Goal: Task Accomplishment & Management: Manage account settings

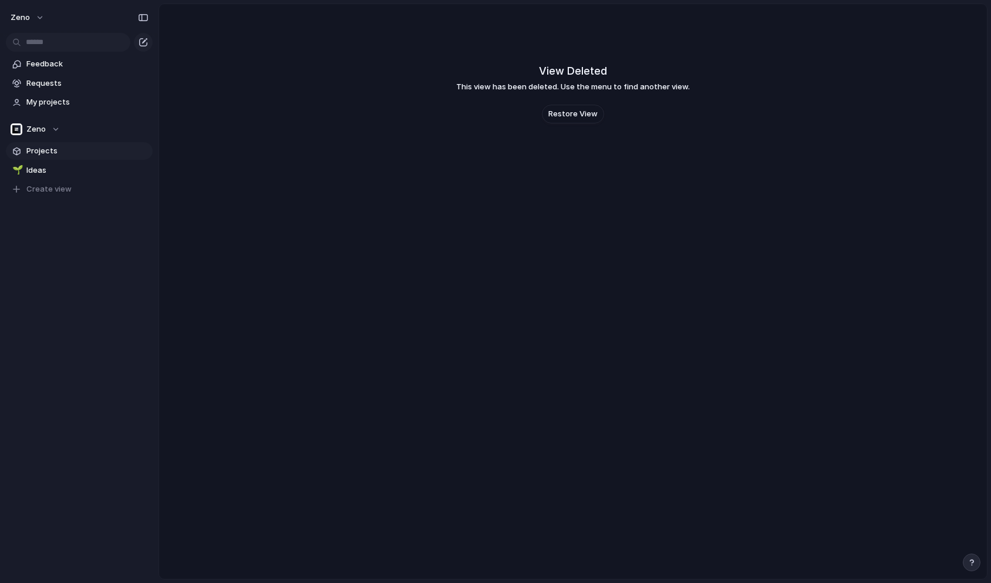
click at [53, 148] on span "Projects" at bounding box center [87, 151] width 122 height 12
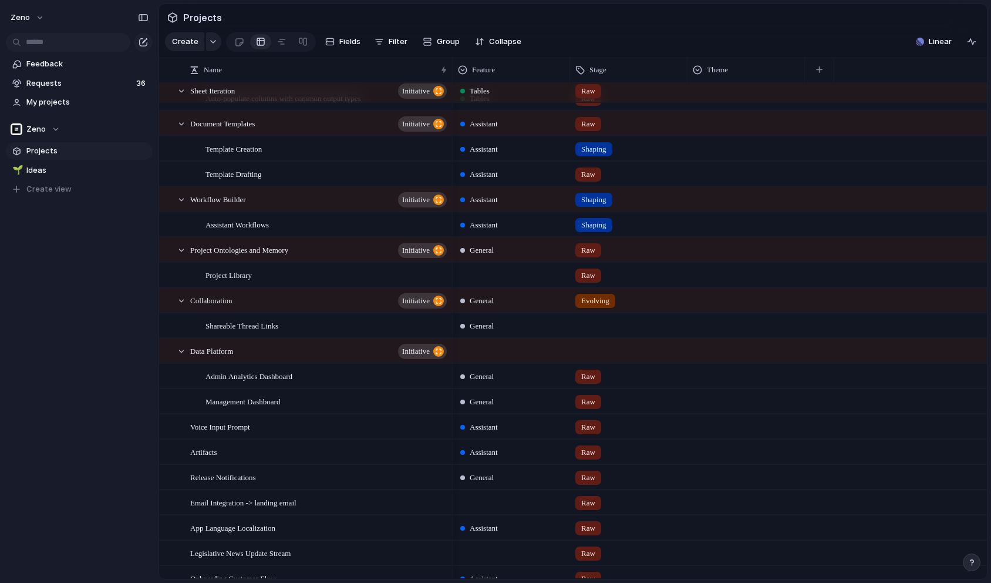
scroll to position [767, 0]
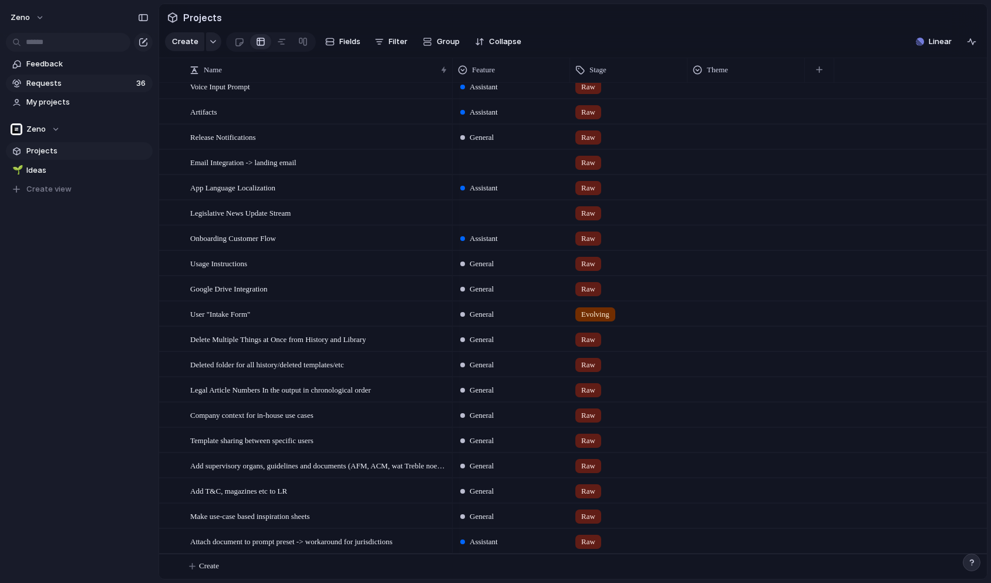
click at [59, 79] on span "Requests" at bounding box center [79, 84] width 106 height 12
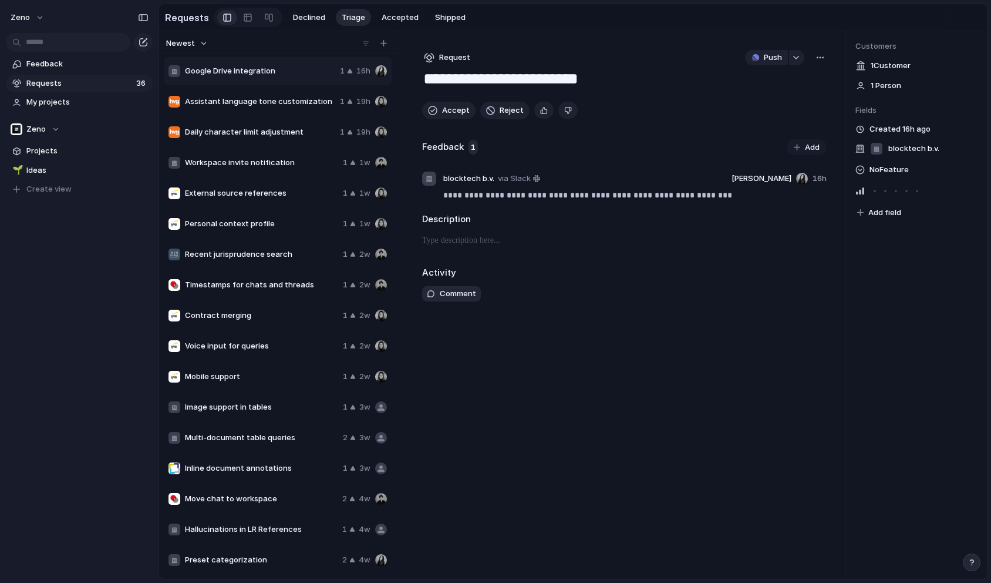
click at [174, 193] on div at bounding box center [175, 193] width 12 height 12
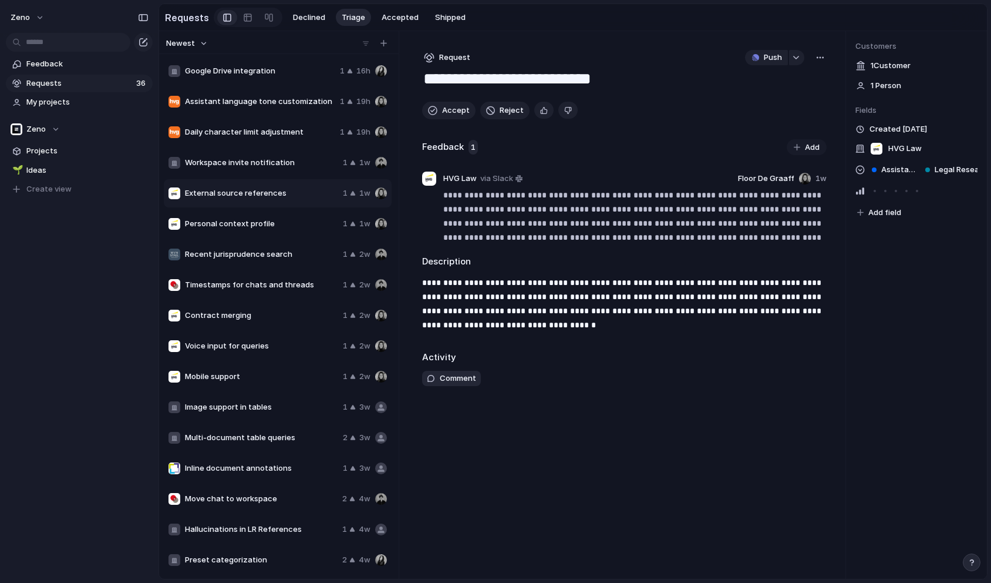
click at [211, 157] on span "Workspace invite notification" at bounding box center [261, 163] width 153 height 12
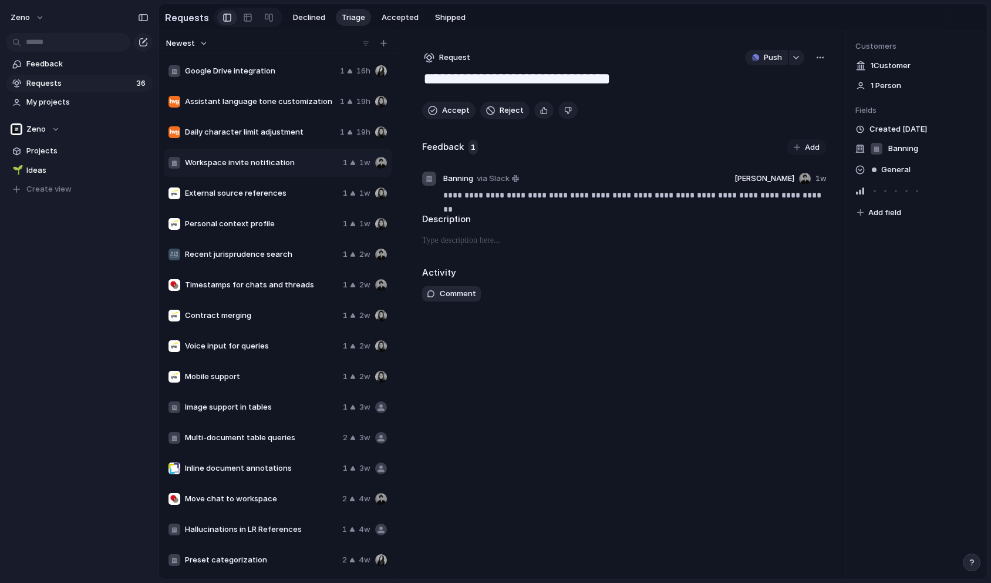
click at [213, 130] on span "Daily character limit adjustment" at bounding box center [260, 132] width 150 height 12
type textarea "**********"
click at [29, 22] on button "Zeno" at bounding box center [27, 17] width 45 height 19
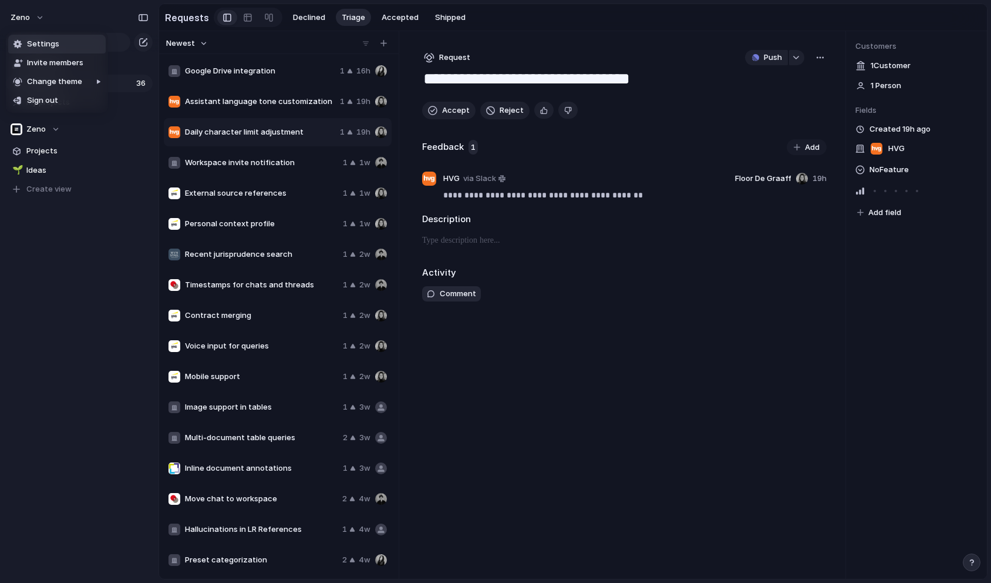
click at [118, 305] on div "Settings Invite members Change theme Sign out" at bounding box center [495, 291] width 991 height 583
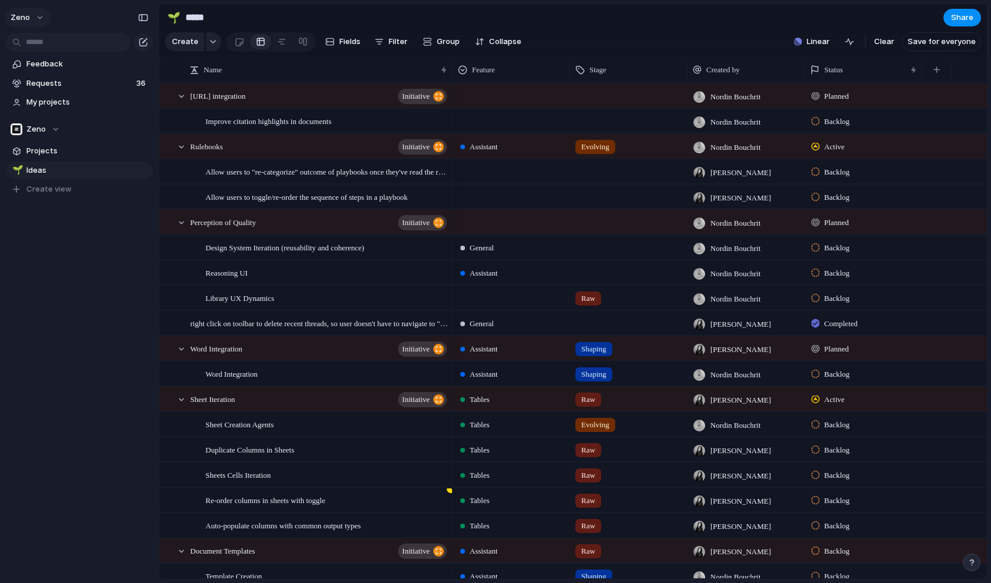
click at [22, 12] on span "Zeno" at bounding box center [20, 18] width 19 height 12
click at [55, 45] on span "Settings" at bounding box center [43, 44] width 32 height 12
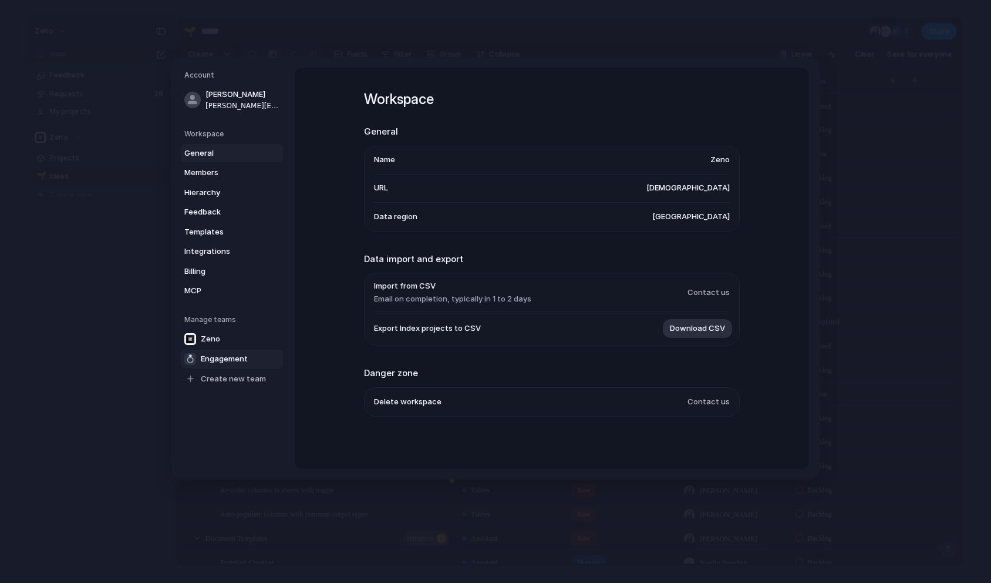
click at [236, 351] on link "💍 Engagement" at bounding box center [232, 358] width 102 height 19
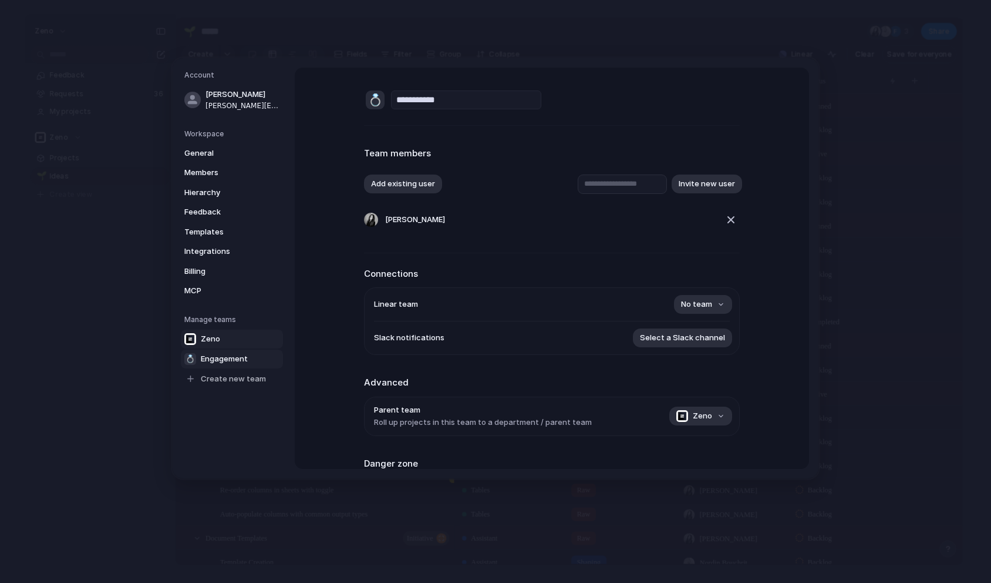
click at [226, 335] on link "Zeno" at bounding box center [232, 338] width 102 height 19
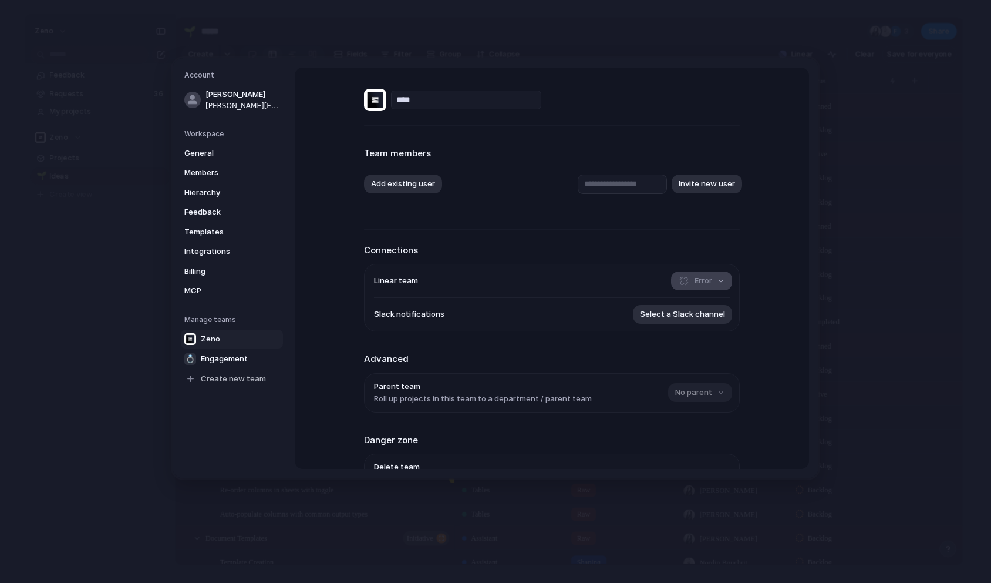
click at [711, 280] on span "Error" at bounding box center [704, 281] width 18 height 12
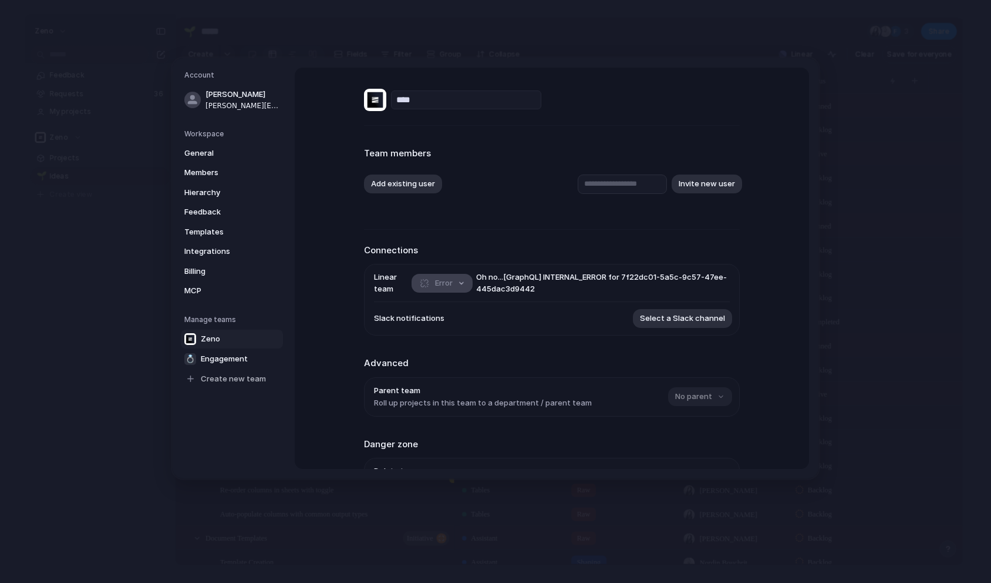
click at [463, 284] on button "Error" at bounding box center [442, 282] width 61 height 19
click at [206, 248] on span "Integrations" at bounding box center [221, 252] width 75 height 12
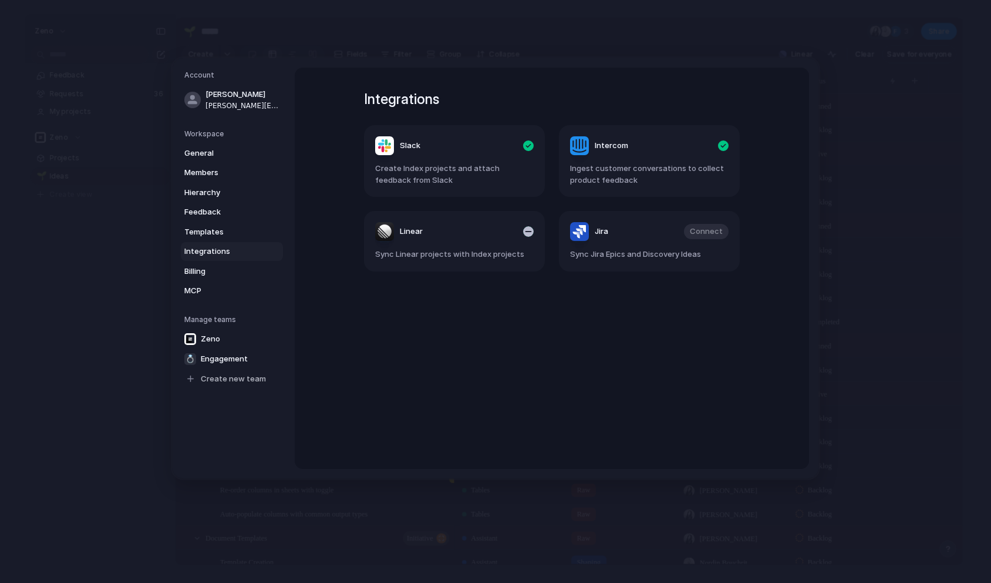
click at [515, 234] on header "Linear" at bounding box center [454, 231] width 159 height 19
click at [399, 230] on div "Linear" at bounding box center [399, 231] width 48 height 19
click at [384, 231] on div "Linear" at bounding box center [399, 231] width 48 height 19
click at [475, 240] on article "Linear Sync Linear projects with Index projects" at bounding box center [454, 241] width 181 height 60
click at [214, 225] on link "Templates" at bounding box center [232, 231] width 102 height 19
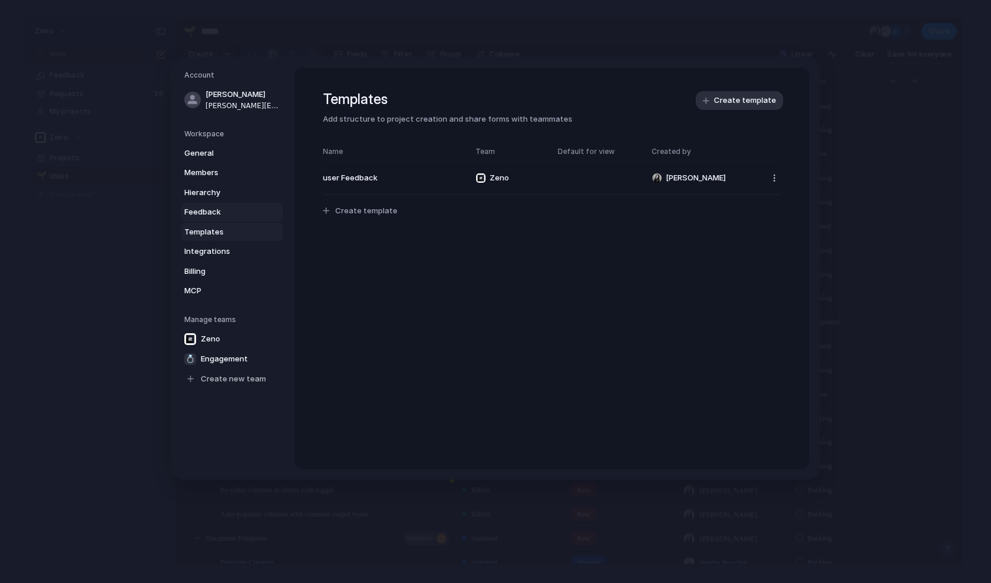
click at [206, 211] on span "Feedback" at bounding box center [221, 212] width 75 height 12
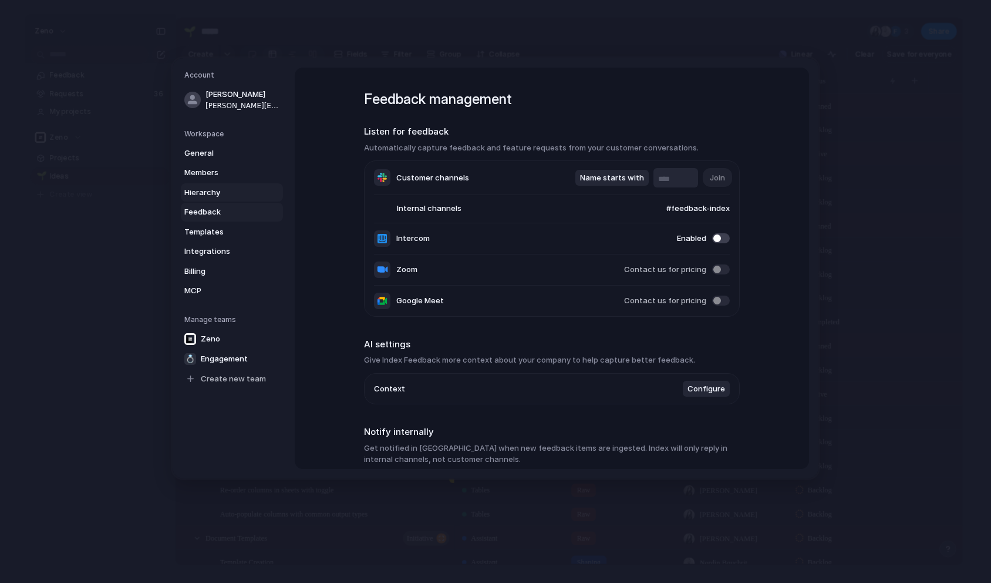
click at [217, 192] on span "Hierarchy" at bounding box center [221, 192] width 75 height 12
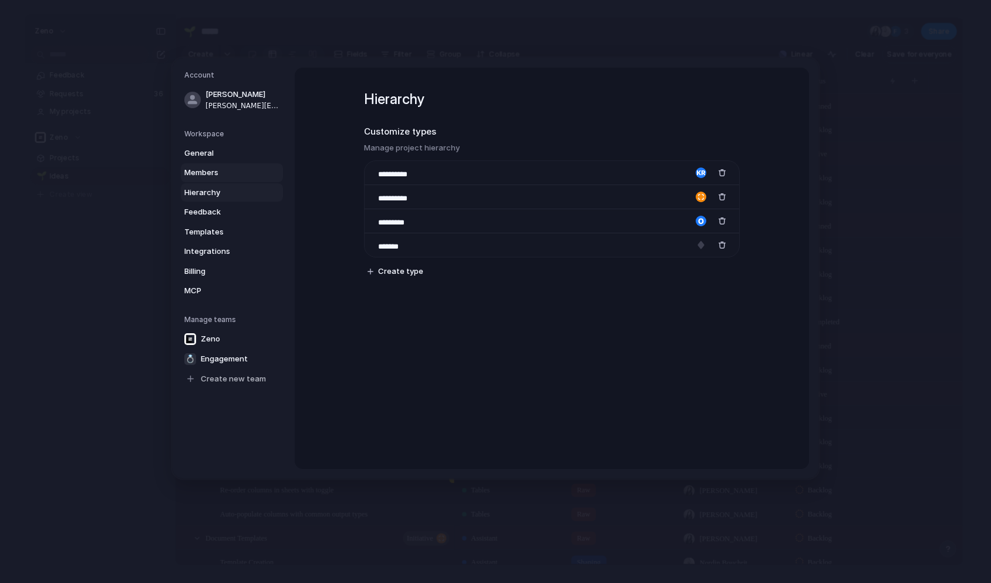
click at [217, 172] on span "Members" at bounding box center [221, 173] width 75 height 12
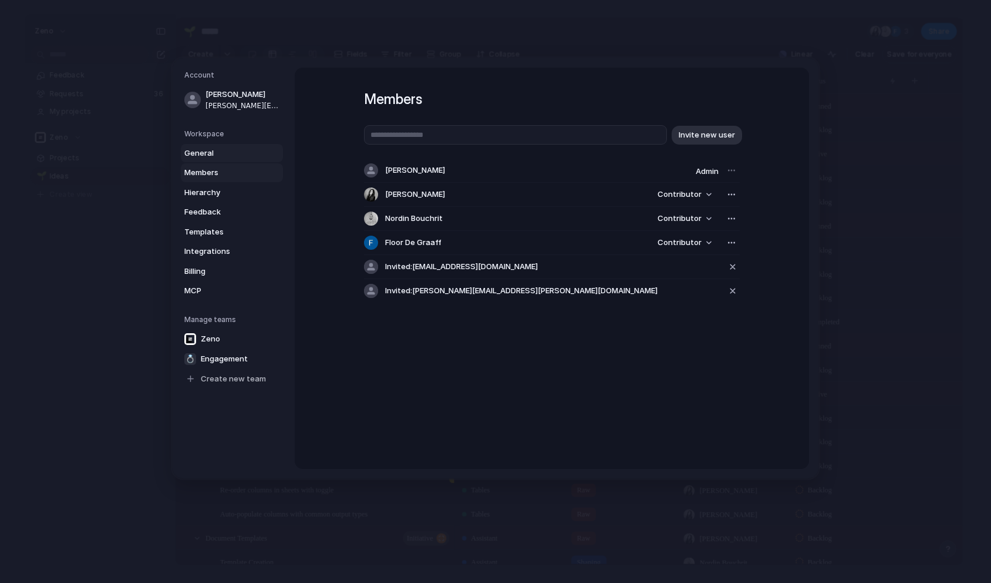
click at [222, 154] on span "General" at bounding box center [221, 153] width 75 height 12
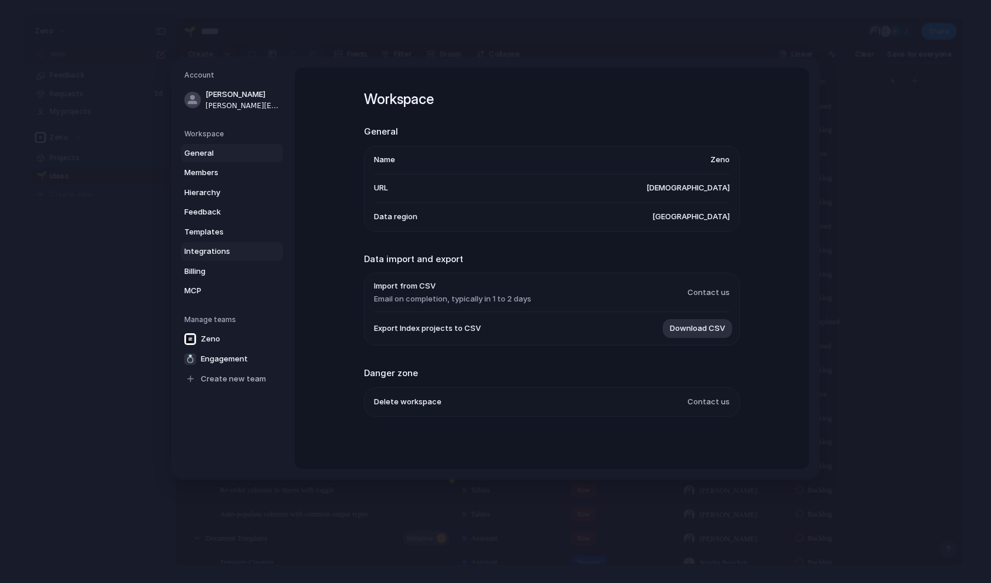
click at [203, 253] on span "Integrations" at bounding box center [221, 252] width 75 height 12
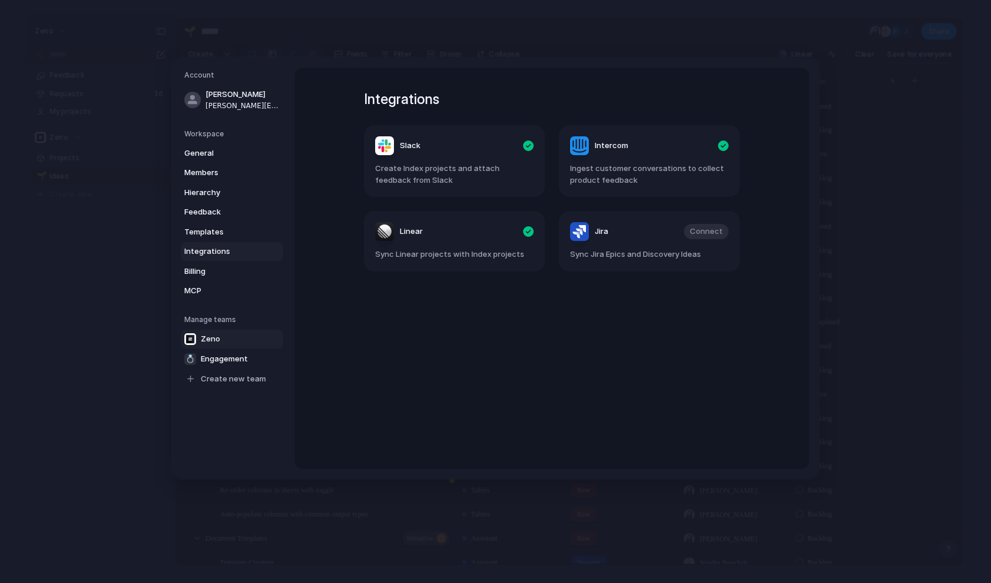
click at [226, 344] on link "Zeno" at bounding box center [232, 338] width 102 height 19
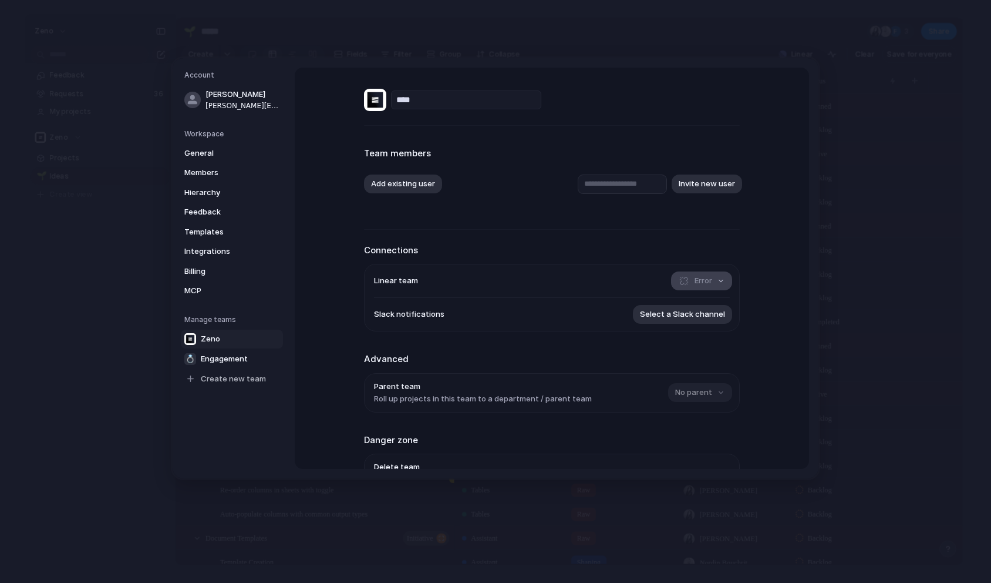
click at [716, 278] on button "Error" at bounding box center [701, 280] width 61 height 19
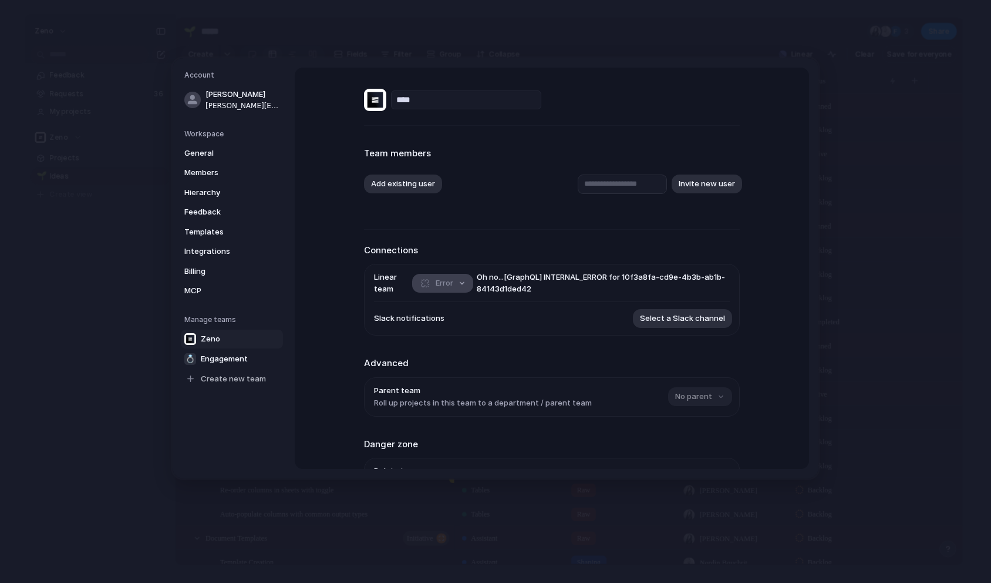
click at [452, 281] on span "Error" at bounding box center [445, 283] width 18 height 12
click at [454, 280] on button "Error" at bounding box center [442, 282] width 61 height 19
click at [497, 277] on span "Oh no... [GraphQL] INTERNAL_ERROR for 10f3a8fa-cd9e-4b3b-ab1b-84143d1ded42" at bounding box center [603, 282] width 253 height 23
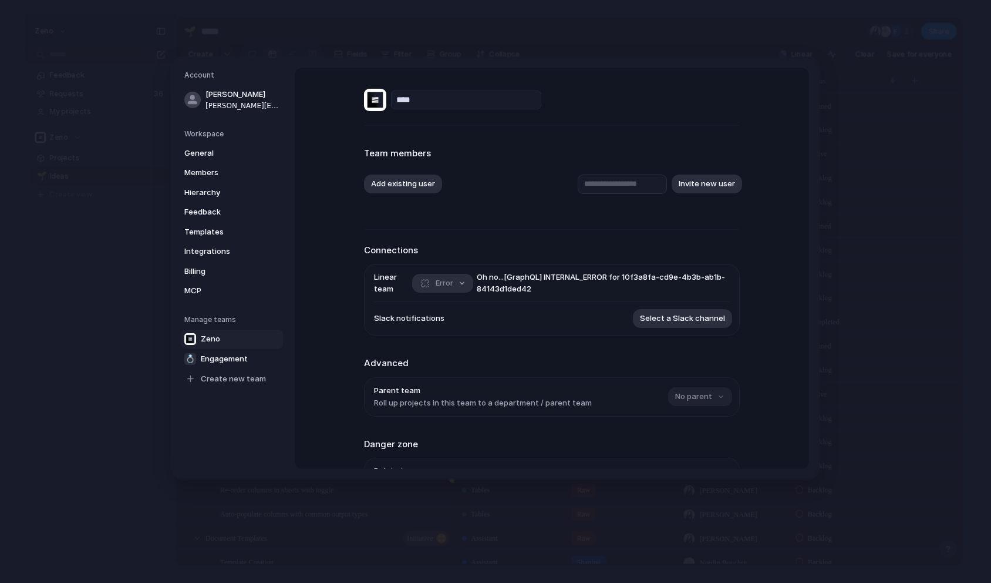
click at [497, 277] on span "Oh no... [GraphQL] INTERNAL_ERROR for 10f3a8fa-cd9e-4b3b-ab1b-84143d1ded42" at bounding box center [603, 282] width 253 height 23
click at [210, 250] on span "Integrations" at bounding box center [221, 252] width 75 height 12
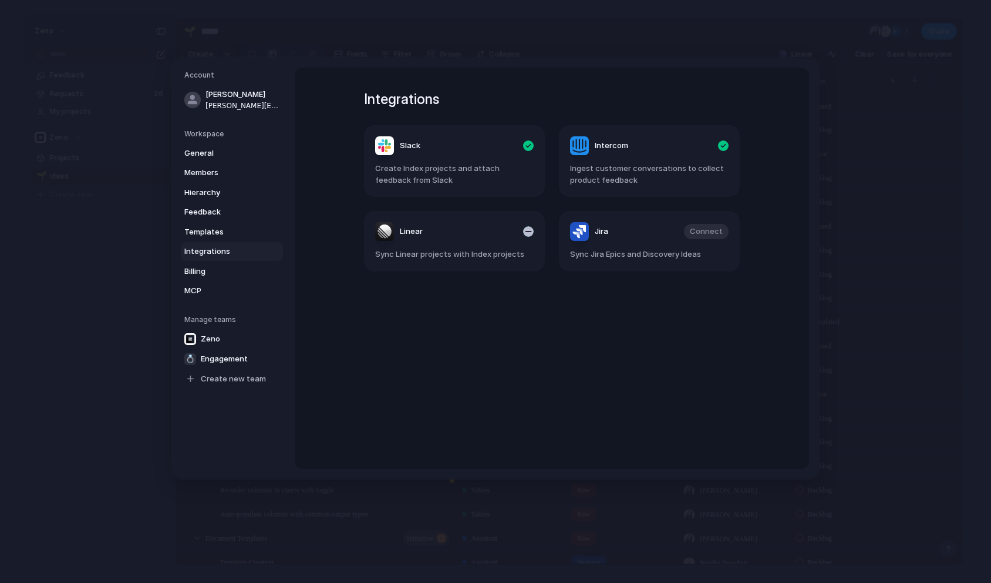
click at [526, 237] on header "Linear" at bounding box center [454, 231] width 159 height 19
click at [526, 236] on div "button" at bounding box center [528, 231] width 11 height 11
click at [515, 232] on span "Connect" at bounding box center [511, 232] width 33 height 12
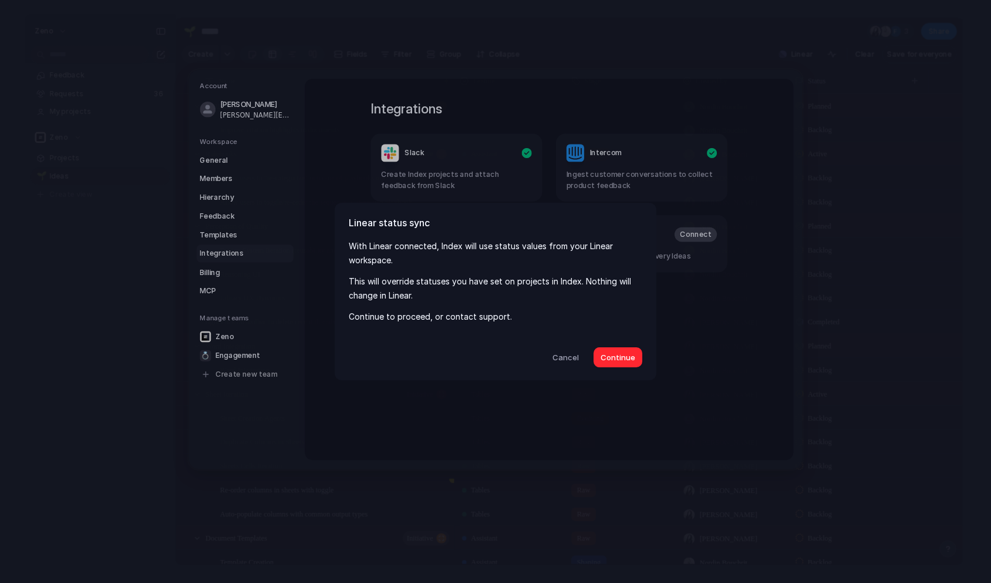
click at [617, 355] on span "Continue" at bounding box center [618, 358] width 35 height 12
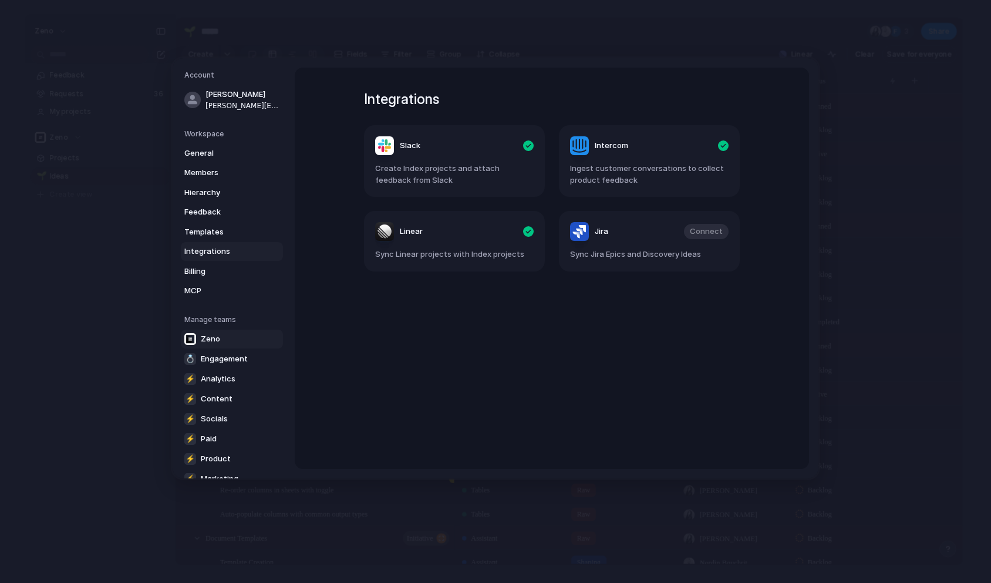
click at [218, 334] on span "Zeno" at bounding box center [210, 339] width 19 height 12
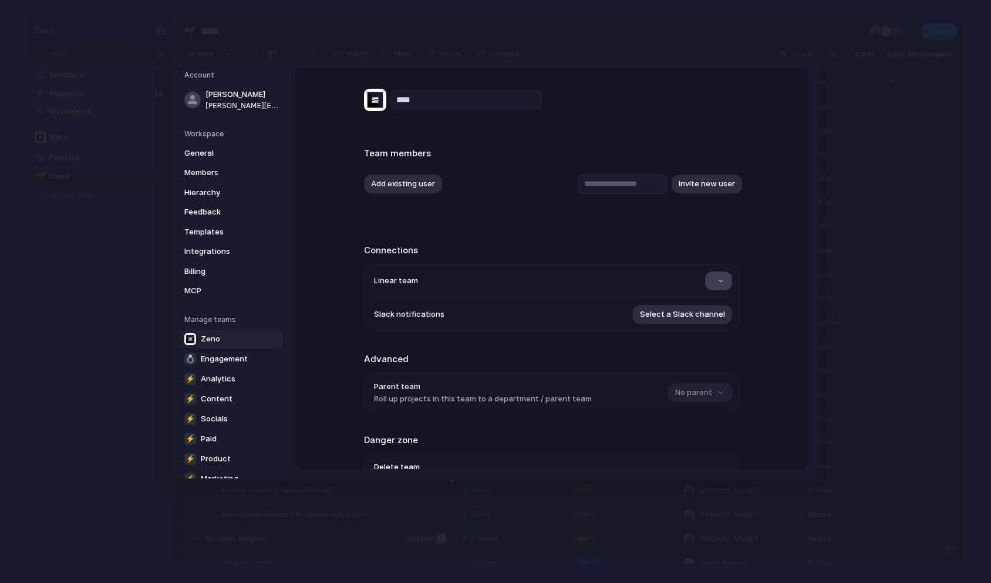
click at [720, 279] on button "button" at bounding box center [718, 280] width 27 height 19
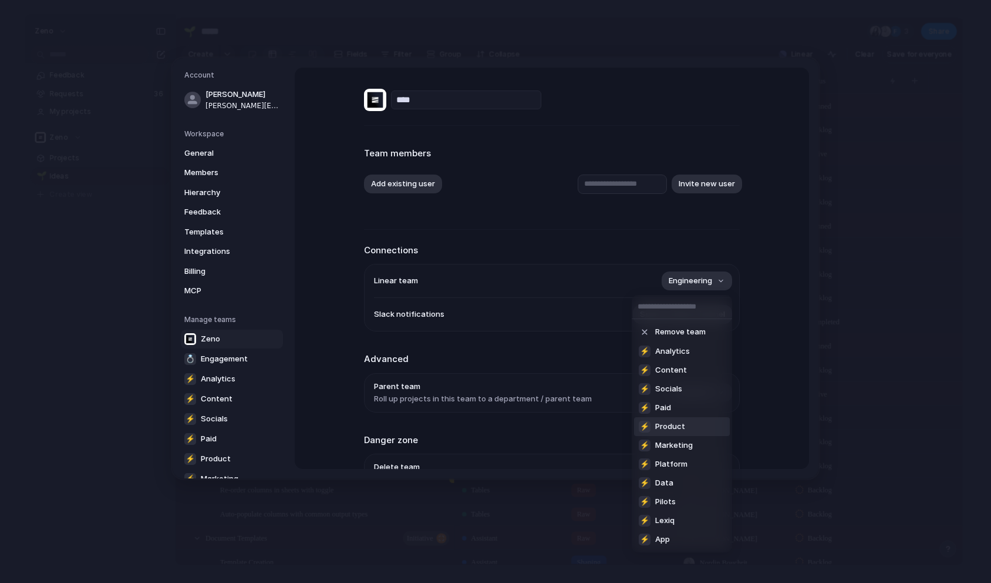
click at [670, 425] on span "Product" at bounding box center [670, 427] width 30 height 12
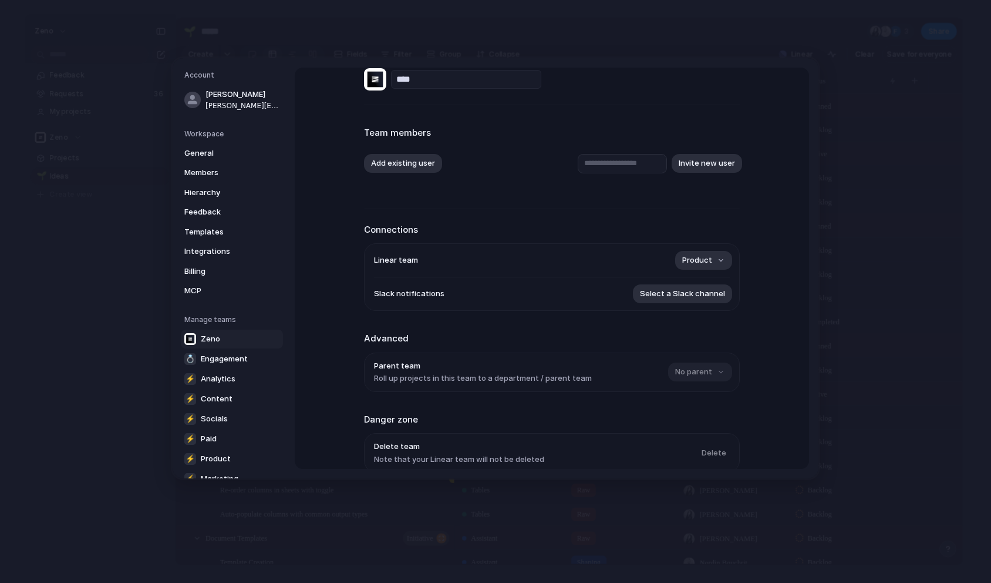
scroll to position [77, 0]
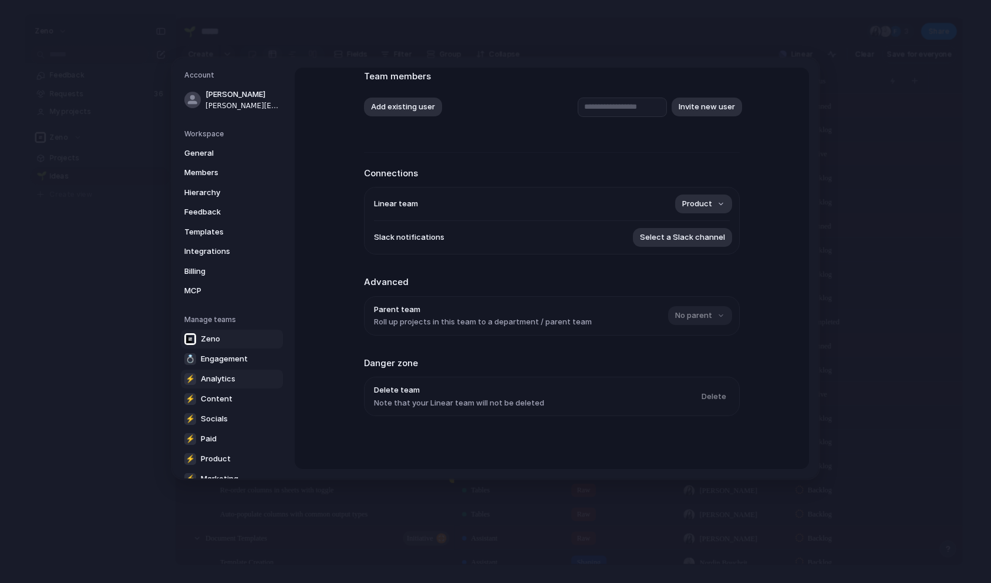
click at [235, 379] on link "⚡ Analytics" at bounding box center [232, 378] width 102 height 19
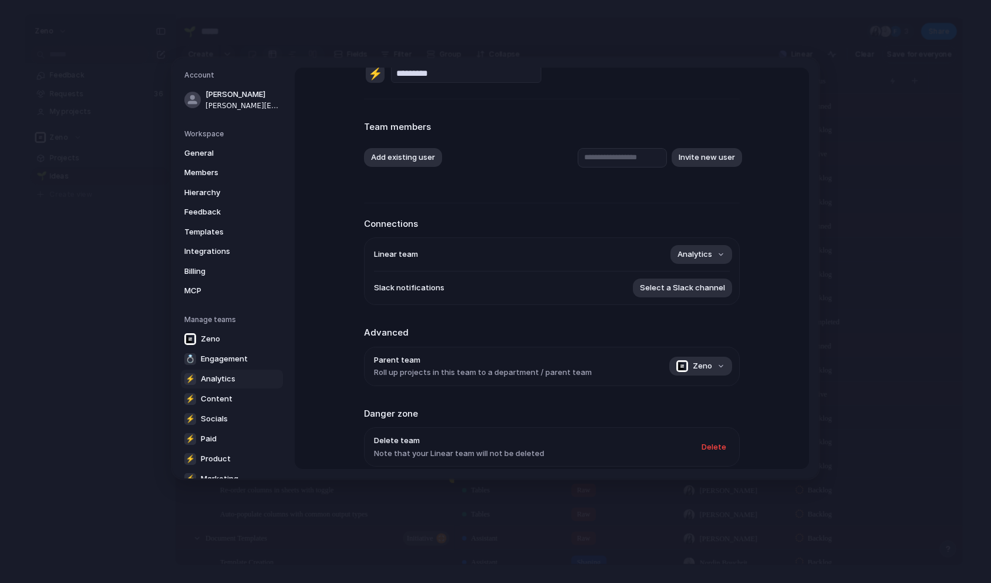
scroll to position [77, 0]
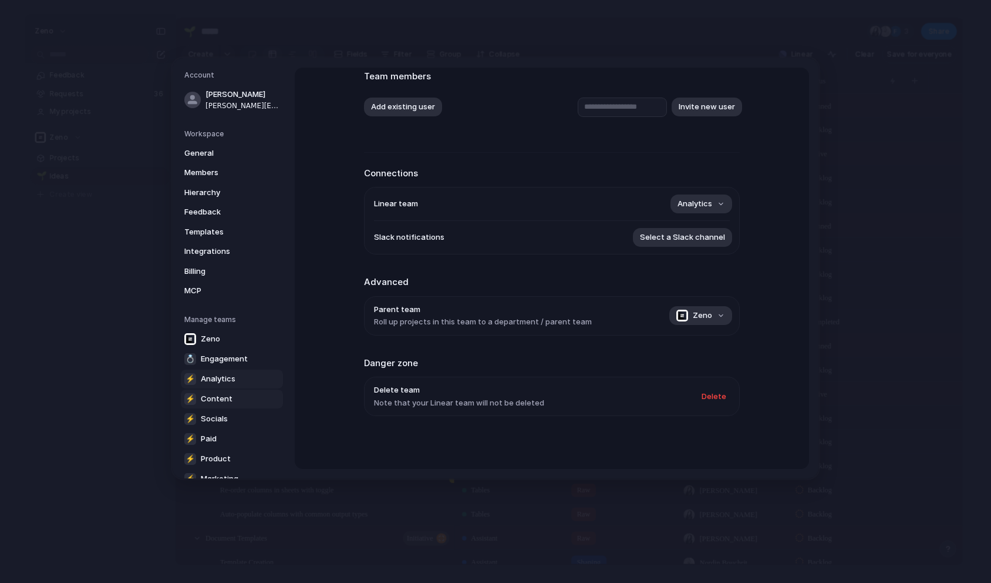
click at [221, 393] on span "Content" at bounding box center [217, 399] width 32 height 12
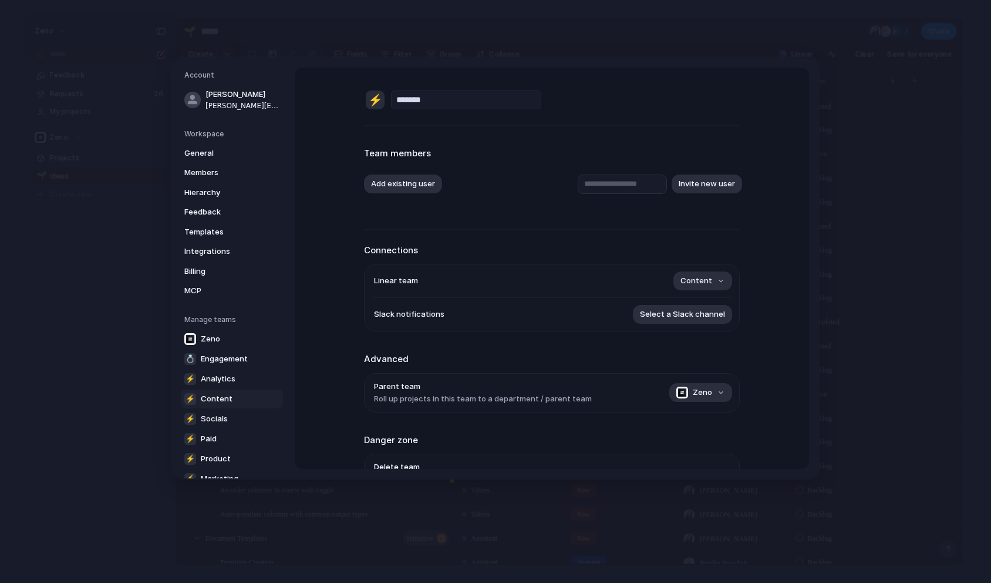
scroll to position [77, 0]
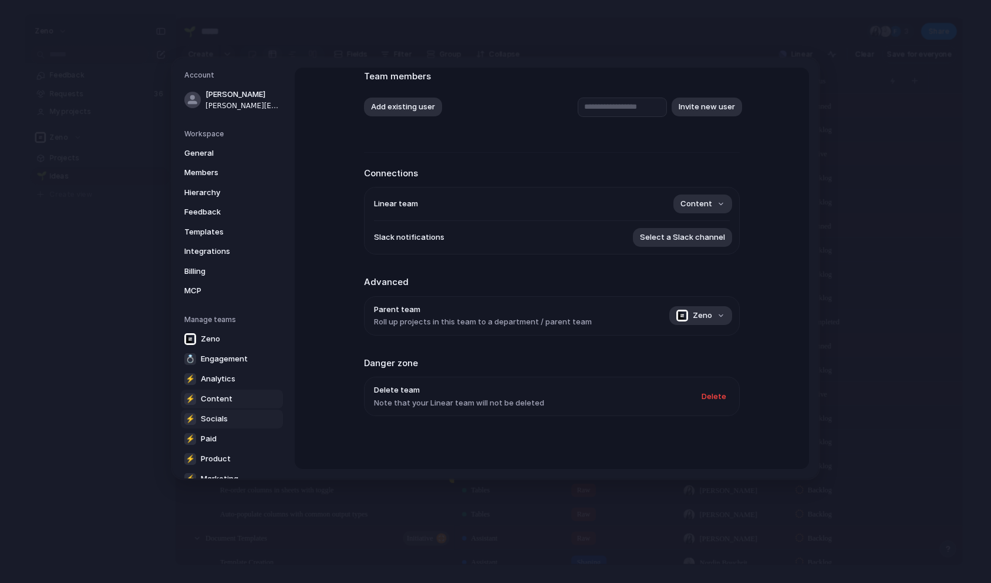
click at [220, 410] on link "⚡ Socials" at bounding box center [232, 418] width 102 height 19
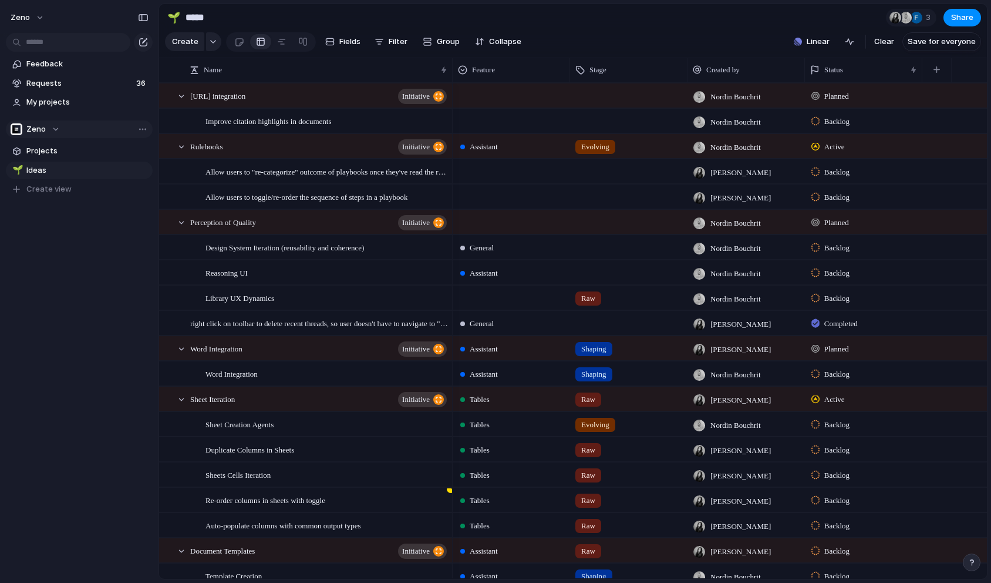
click at [56, 126] on div "Zeno" at bounding box center [35, 129] width 49 height 12
click at [55, 127] on div "Zeno ⚡ Airweave ⚡ Analytics ⚡ App ⚡ Content ⚡ Data 💍 Engagement ⚡ Engineering ⚡…" at bounding box center [495, 291] width 991 height 583
click at [656, 33] on section "Create Fields Filter Group Zoom Collapse Linear Clear Save for everyone" at bounding box center [573, 44] width 828 height 28
click at [282, 36] on div at bounding box center [281, 41] width 9 height 19
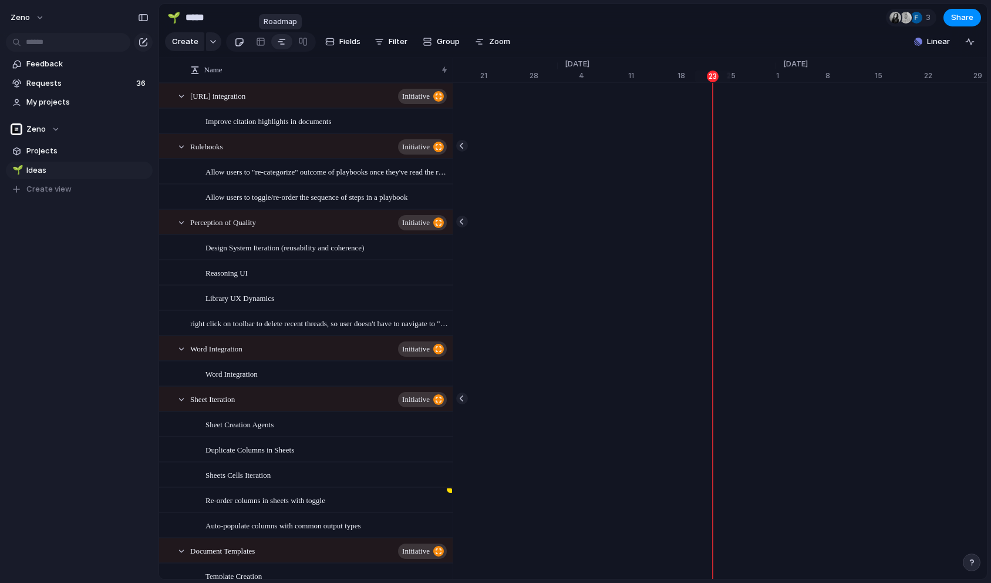
scroll to position [0, 7620]
click at [244, 41] on link at bounding box center [239, 41] width 22 height 19
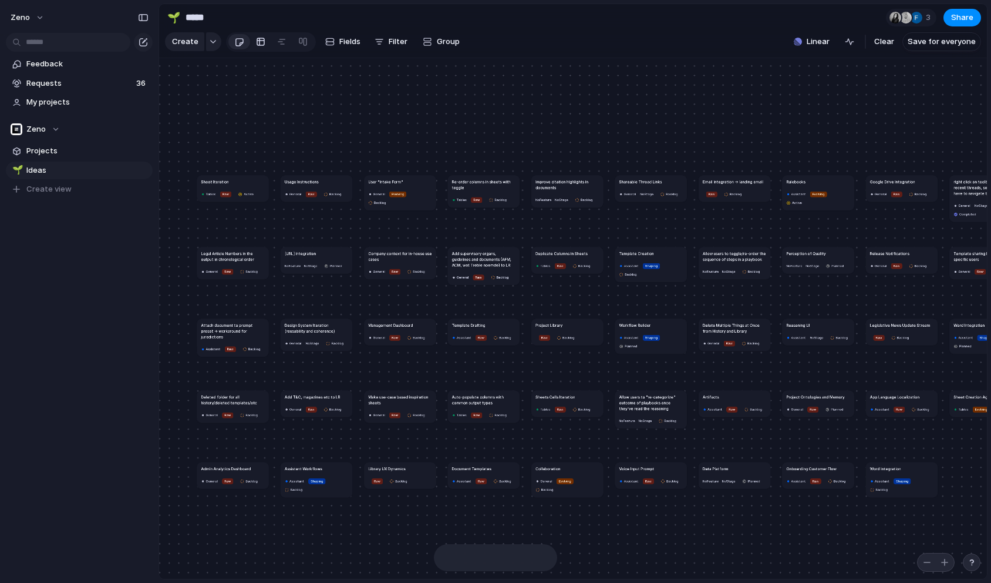
click at [256, 41] on div at bounding box center [260, 41] width 9 height 19
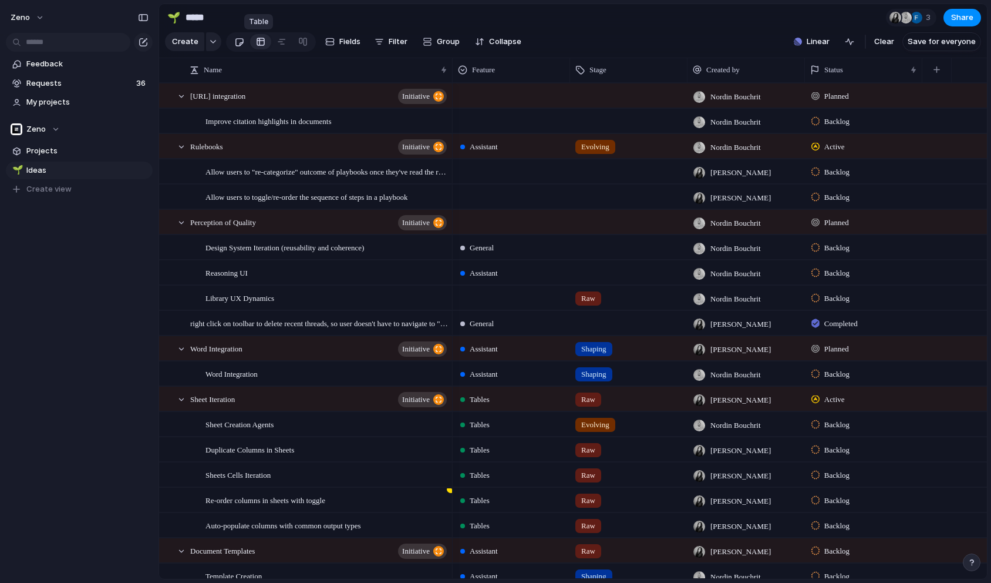
click at [234, 43] on div at bounding box center [239, 41] width 10 height 19
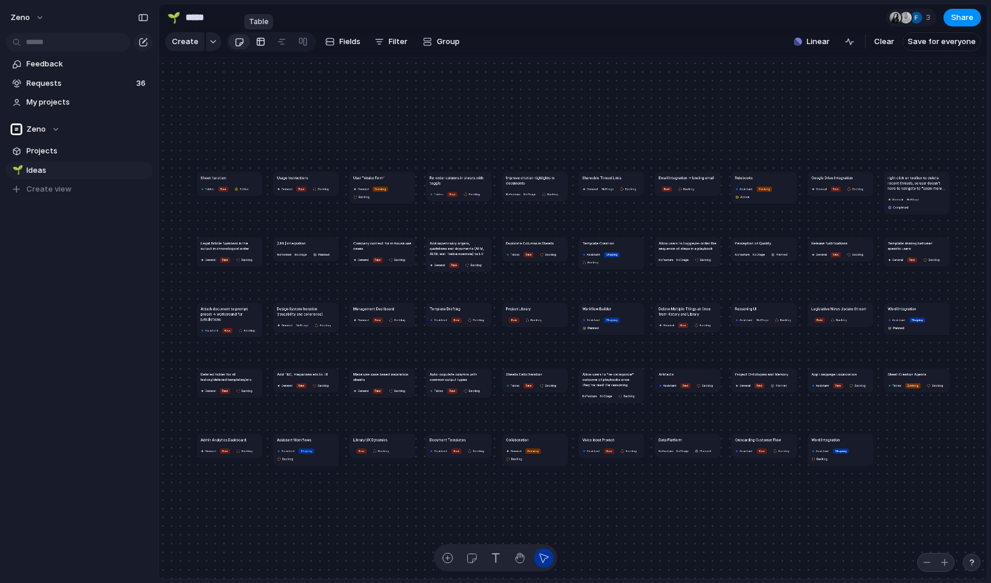
click at [256, 46] on div at bounding box center [260, 41] width 9 height 19
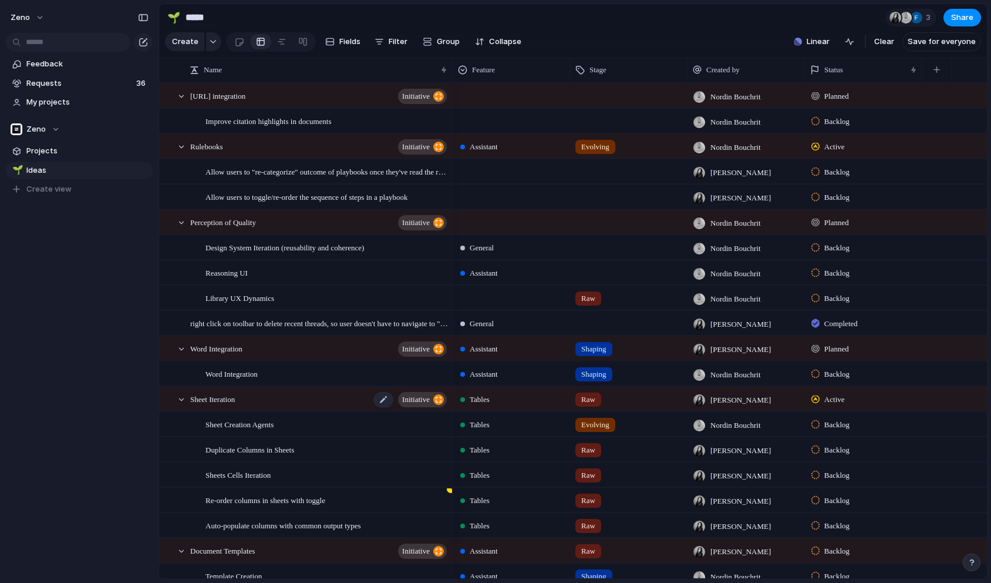
click at [295, 392] on div "Sheet Iteration initiative" at bounding box center [319, 399] width 258 height 24
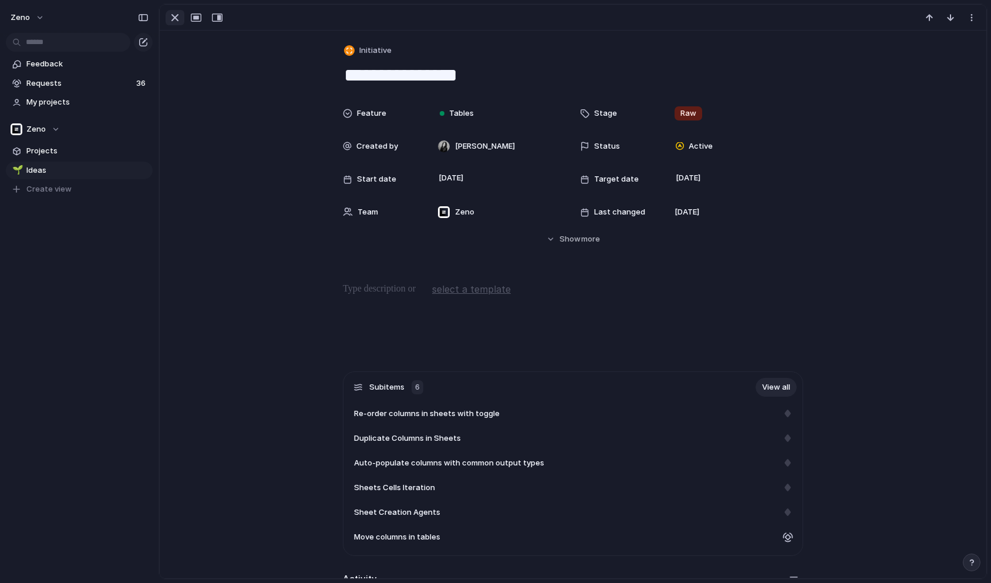
click at [172, 15] on div "button" at bounding box center [175, 18] width 14 height 14
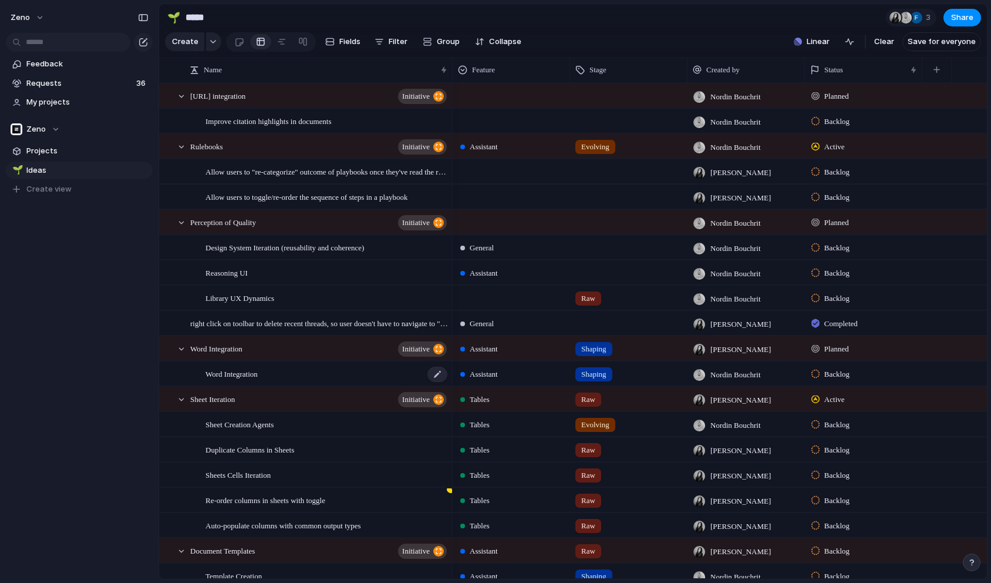
click at [280, 374] on div "Word Integration" at bounding box center [327, 374] width 243 height 24
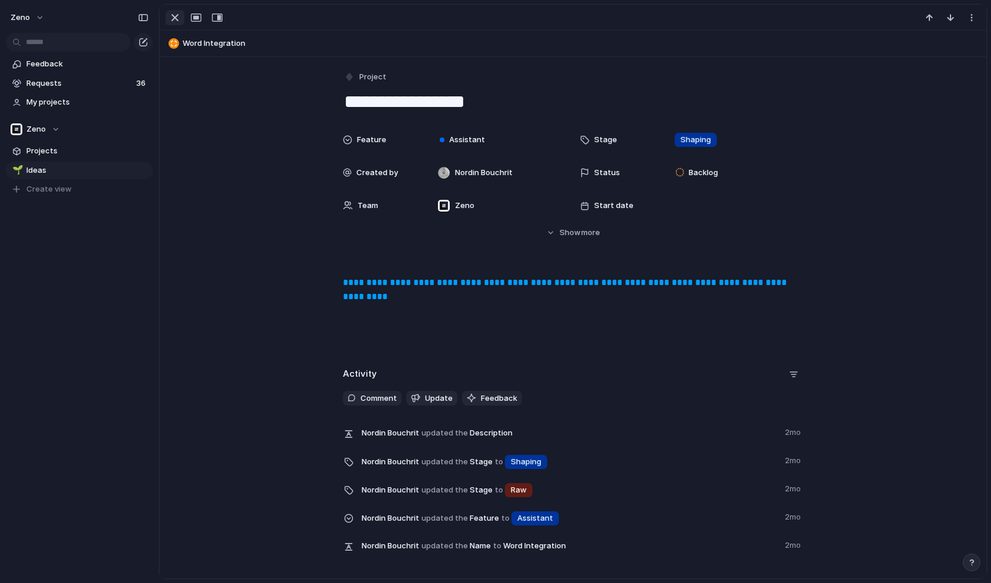
click at [175, 18] on div "button" at bounding box center [175, 18] width 14 height 14
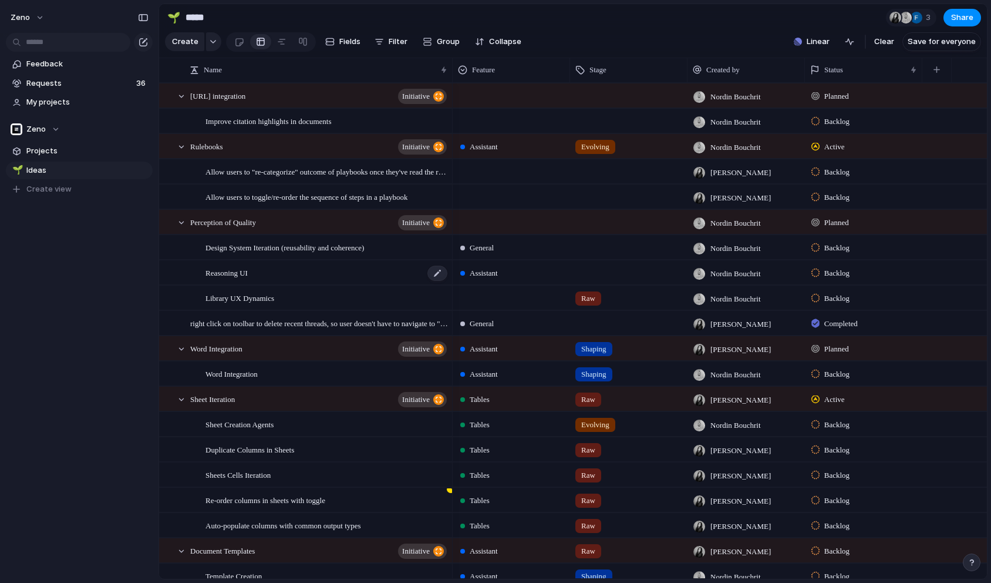
click at [242, 271] on span "Reasoning UI" at bounding box center [227, 272] width 42 height 14
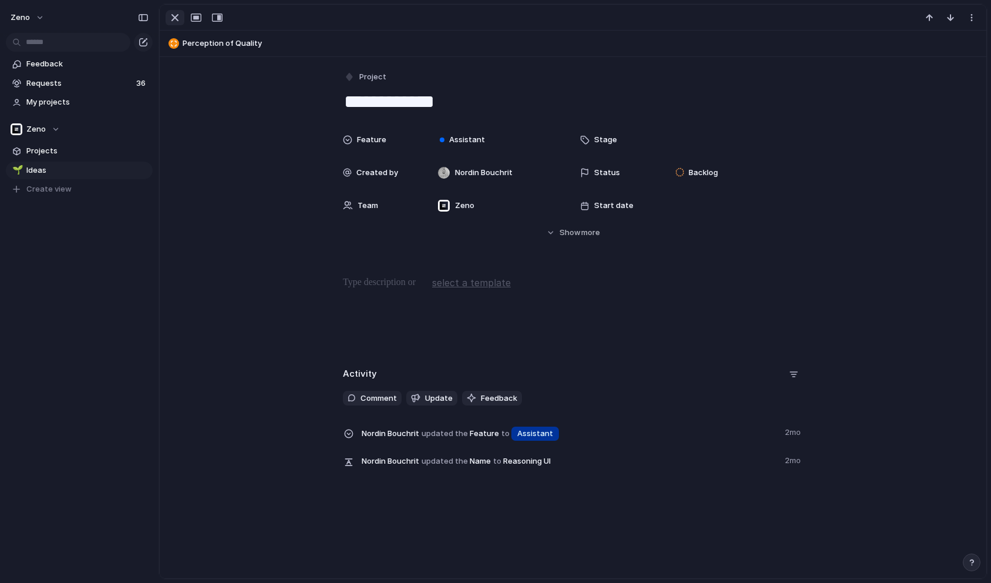
click at [173, 15] on div "button" at bounding box center [175, 18] width 14 height 14
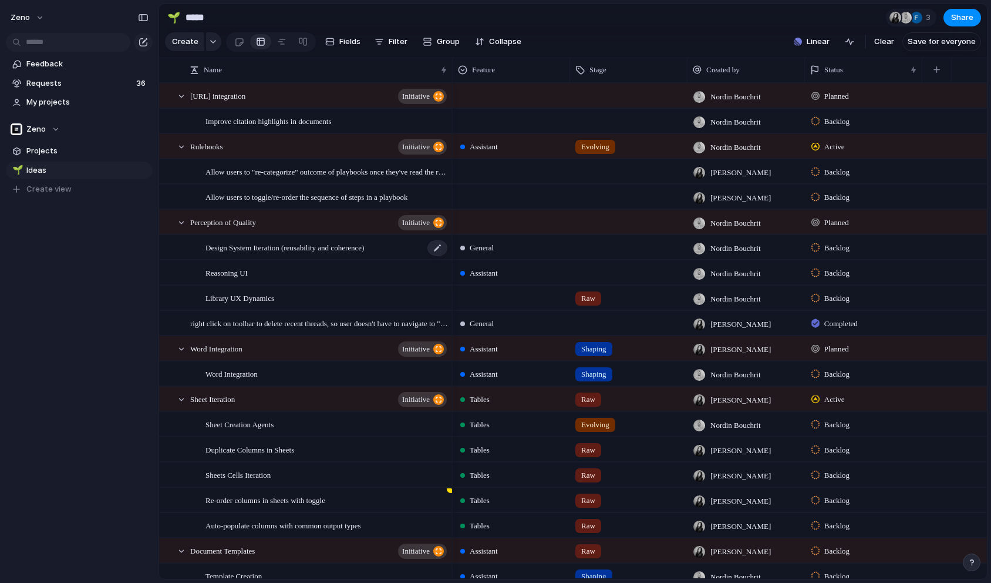
click at [319, 246] on span "Design System Iteration (reusability and coherence)" at bounding box center [285, 247] width 159 height 14
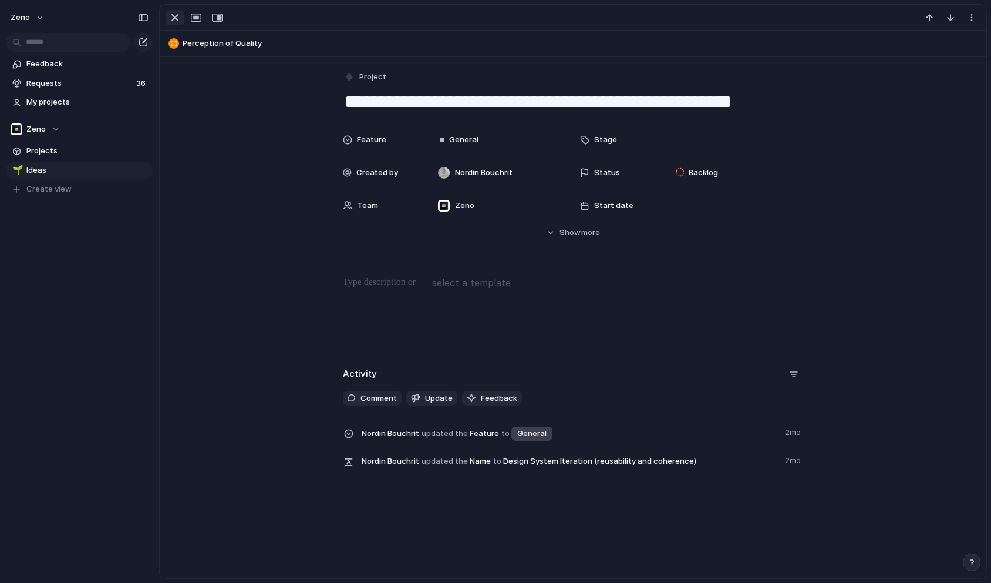
click at [169, 19] on div "button" at bounding box center [175, 18] width 14 height 14
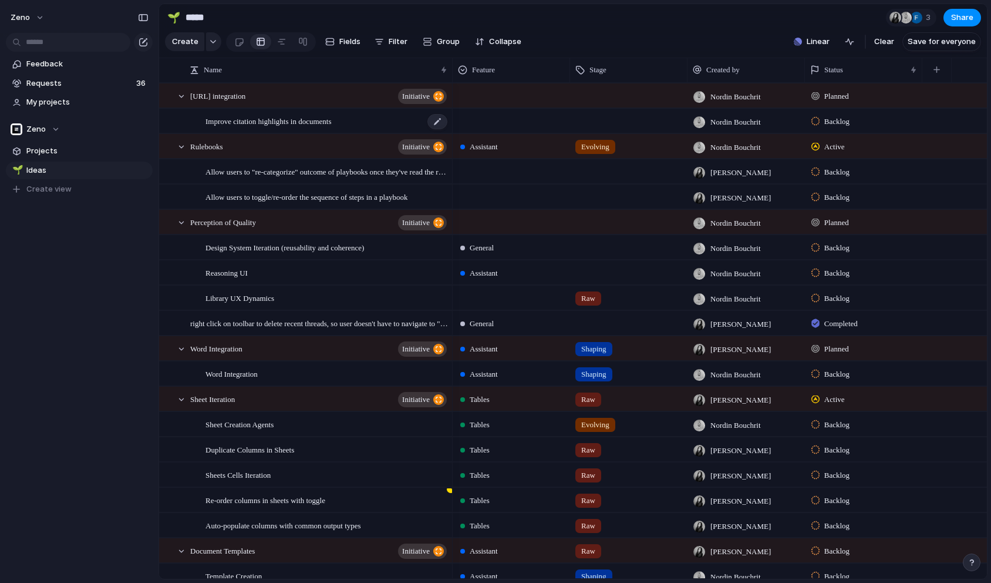
click at [378, 129] on div "Improve citation highlights in documents" at bounding box center [327, 121] width 243 height 24
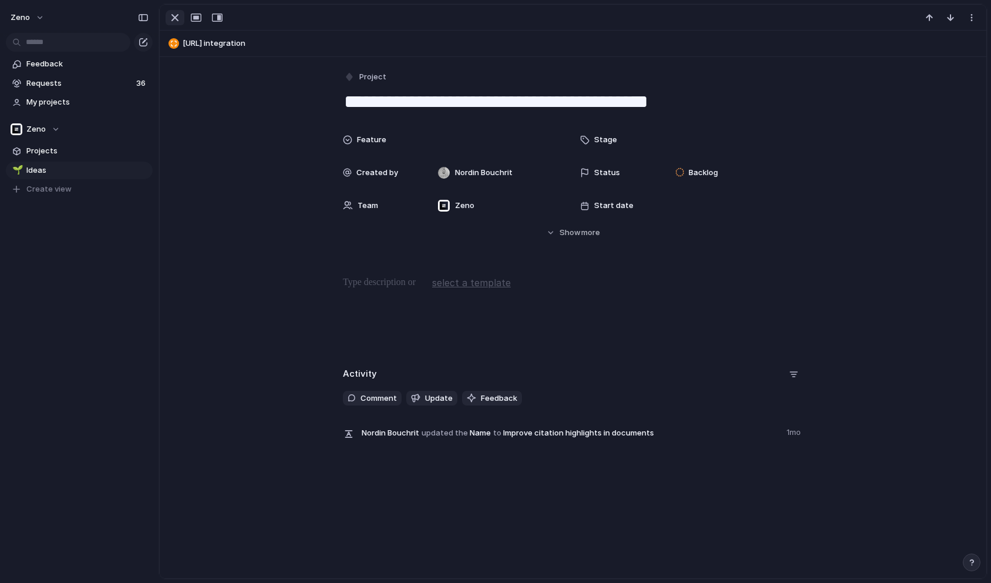
click at [177, 21] on div "button" at bounding box center [175, 18] width 14 height 14
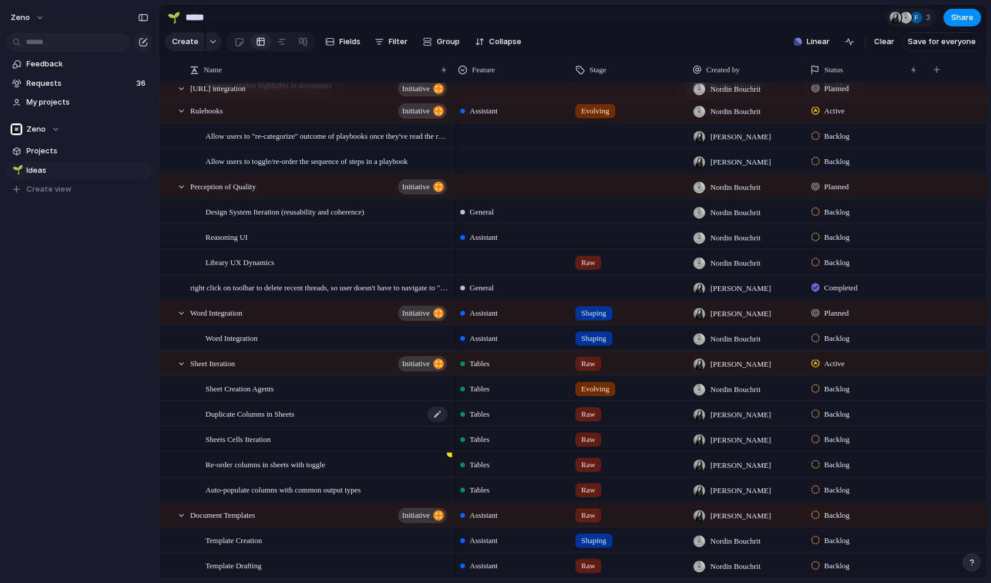
scroll to position [66, 0]
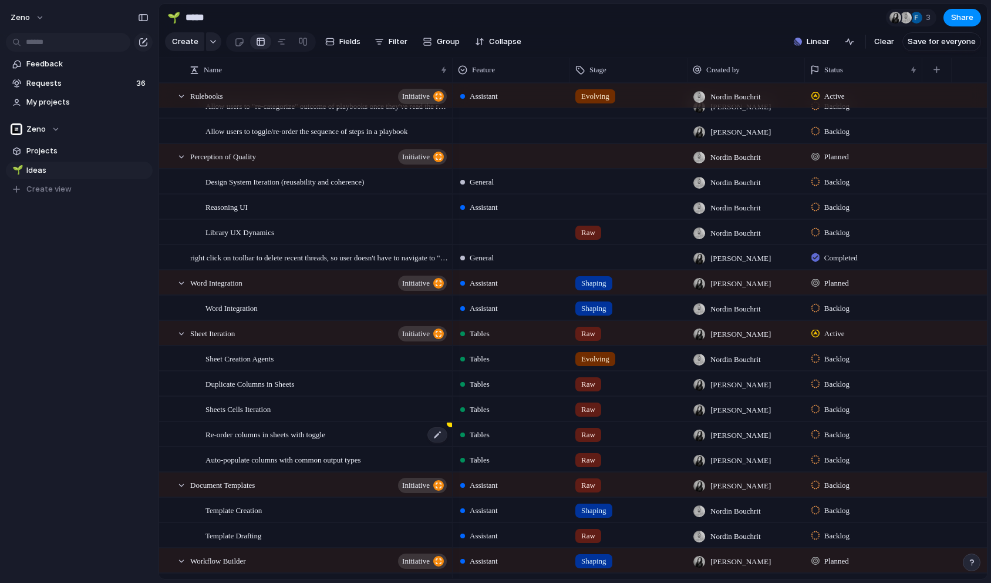
click at [377, 431] on div "Re-order columns in sheets with toggle" at bounding box center [327, 434] width 243 height 24
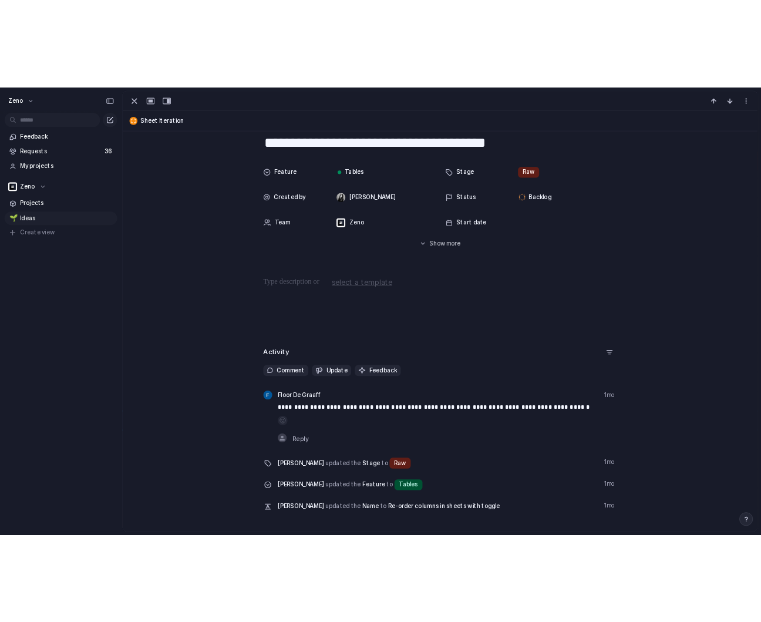
scroll to position [100, 0]
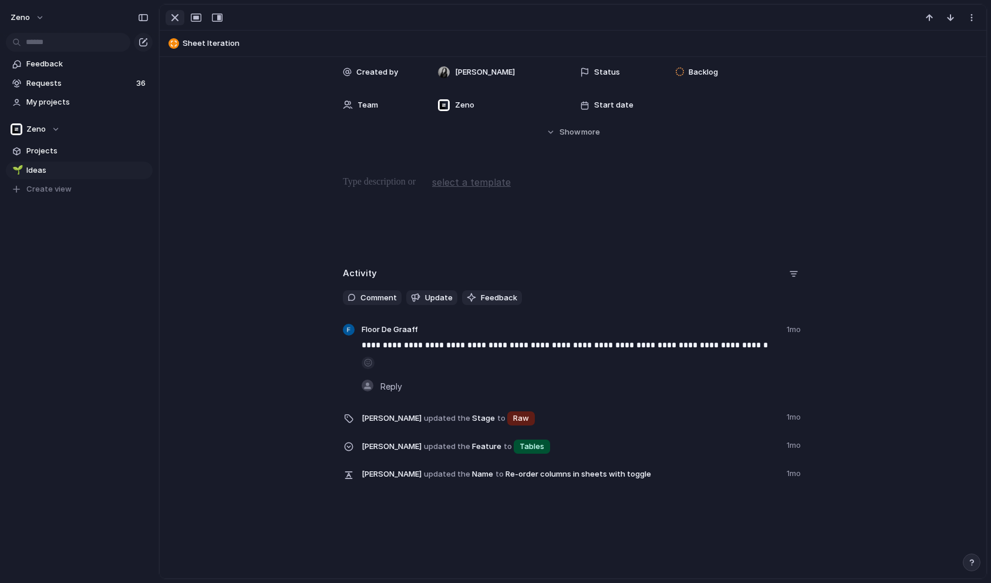
click at [174, 16] on div "button" at bounding box center [175, 18] width 14 height 14
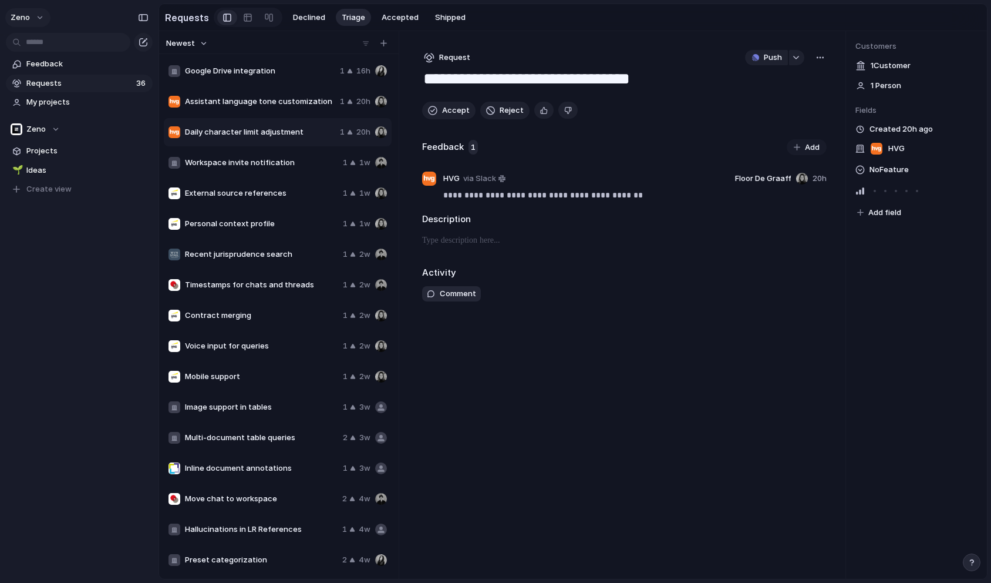
click at [39, 25] on button "Zeno" at bounding box center [27, 17] width 45 height 19
click at [35, 41] on span "Settings" at bounding box center [43, 44] width 32 height 12
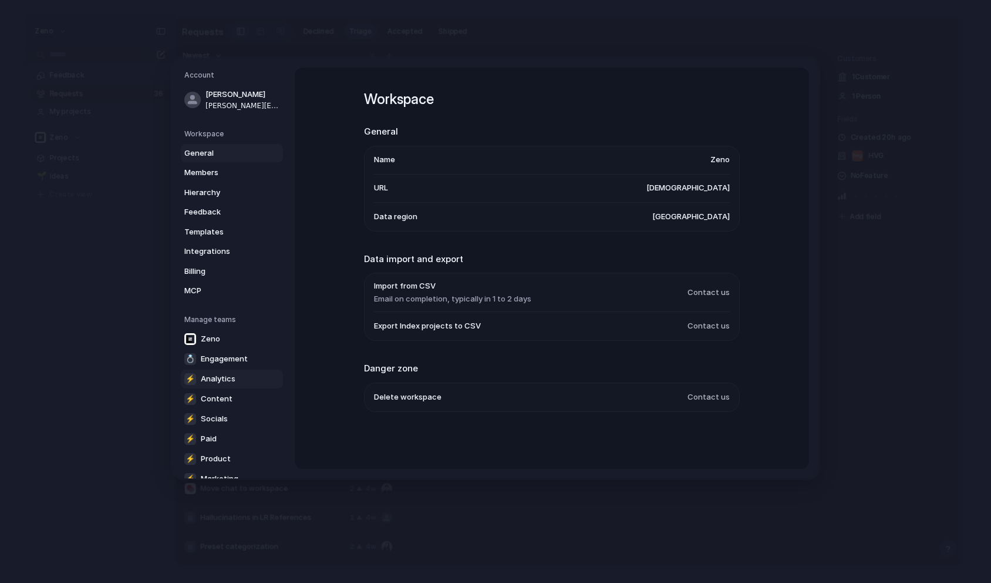
click at [258, 379] on link "⚡ Analytics" at bounding box center [232, 378] width 102 height 19
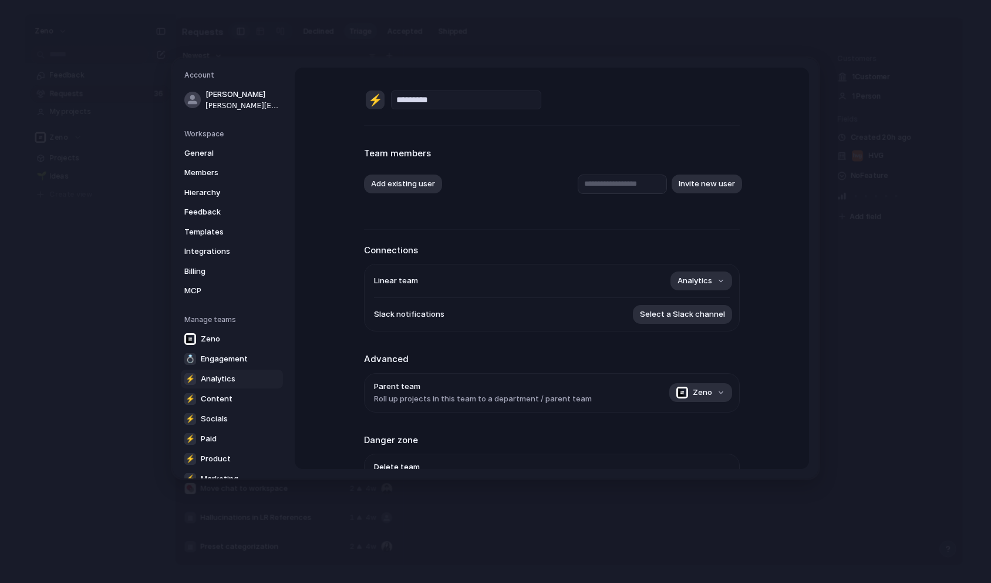
scroll to position [77, 0]
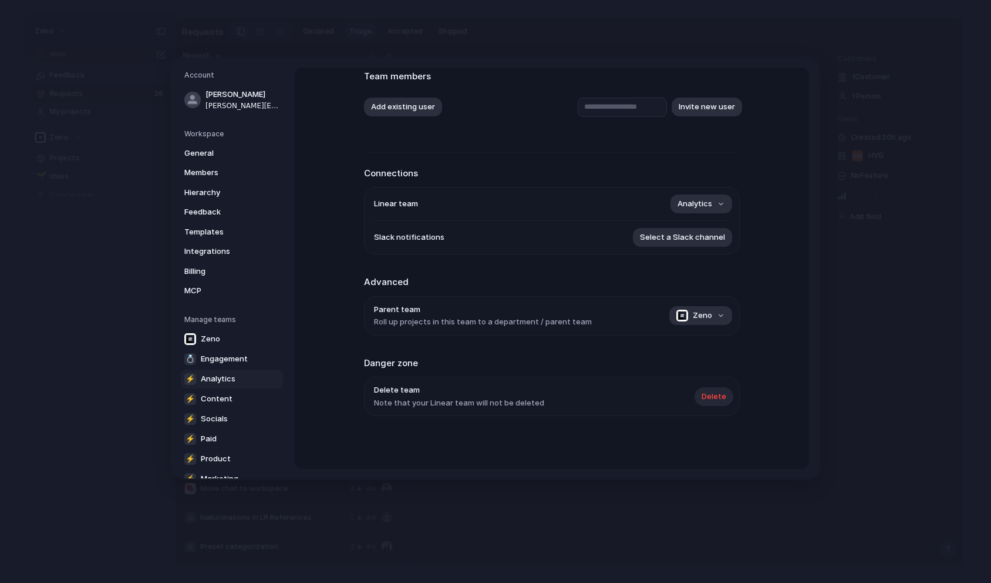
click at [716, 399] on span "Delete" at bounding box center [714, 397] width 25 height 12
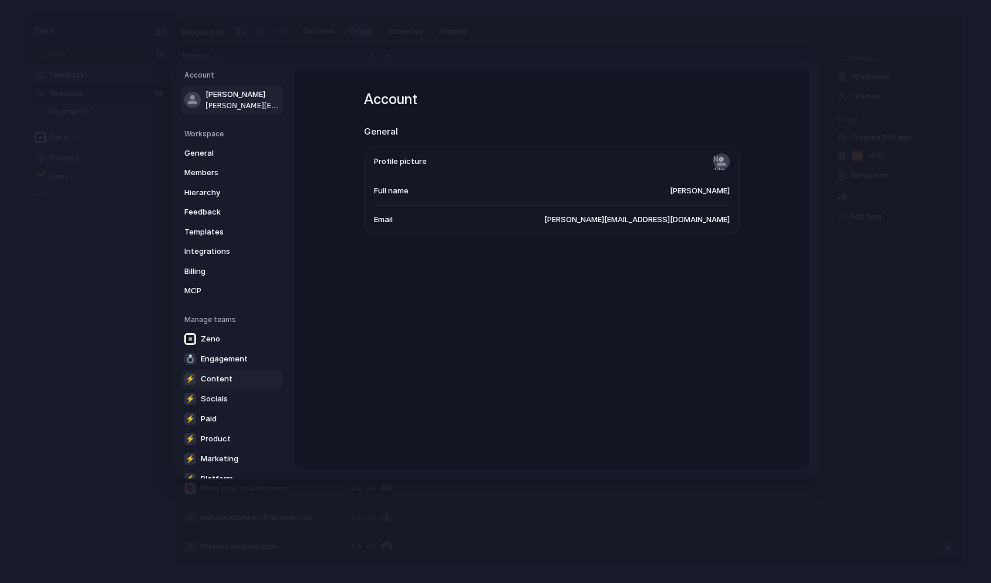
click at [224, 377] on span "Content" at bounding box center [217, 379] width 32 height 12
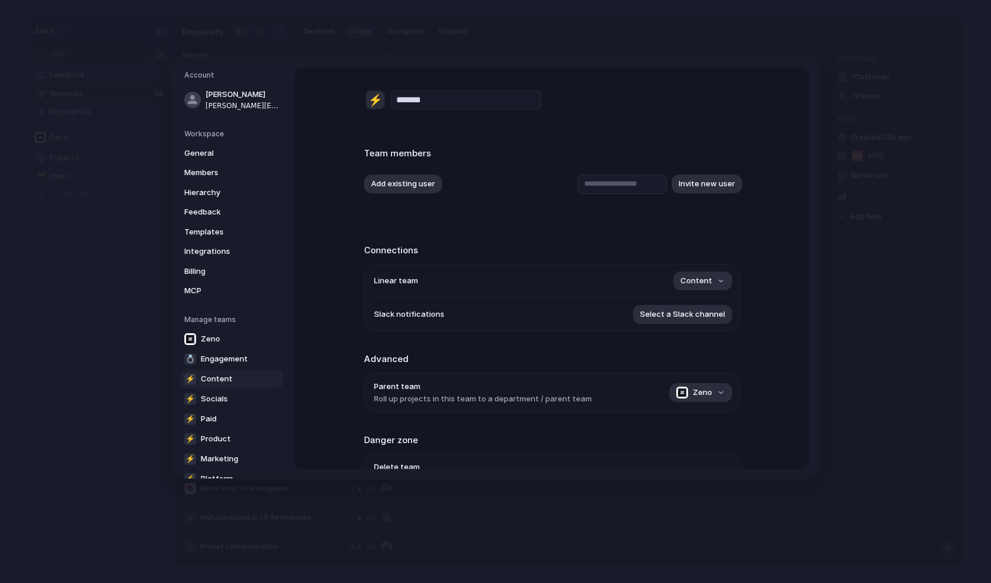
scroll to position [77, 0]
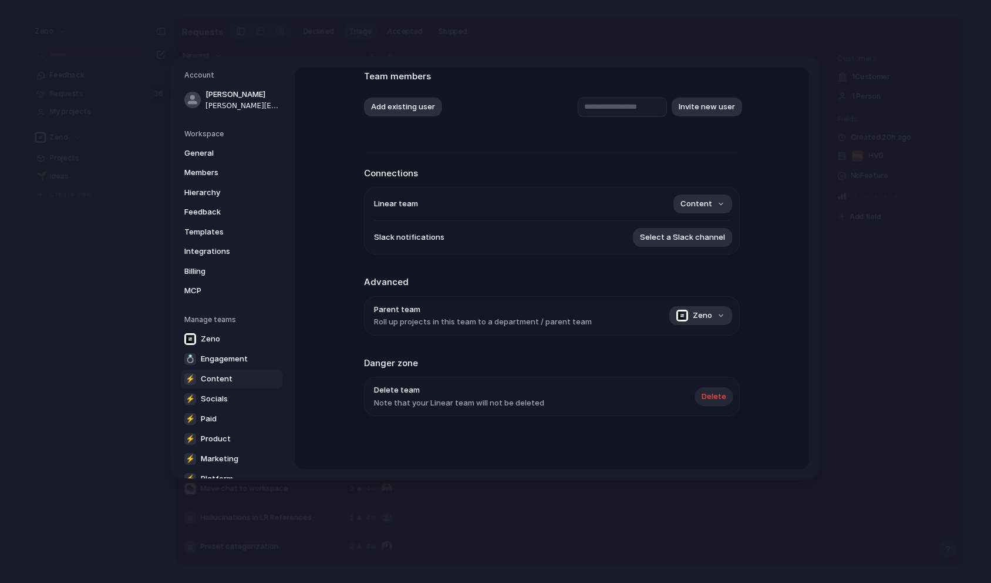
click at [714, 401] on span "Delete" at bounding box center [714, 397] width 25 height 12
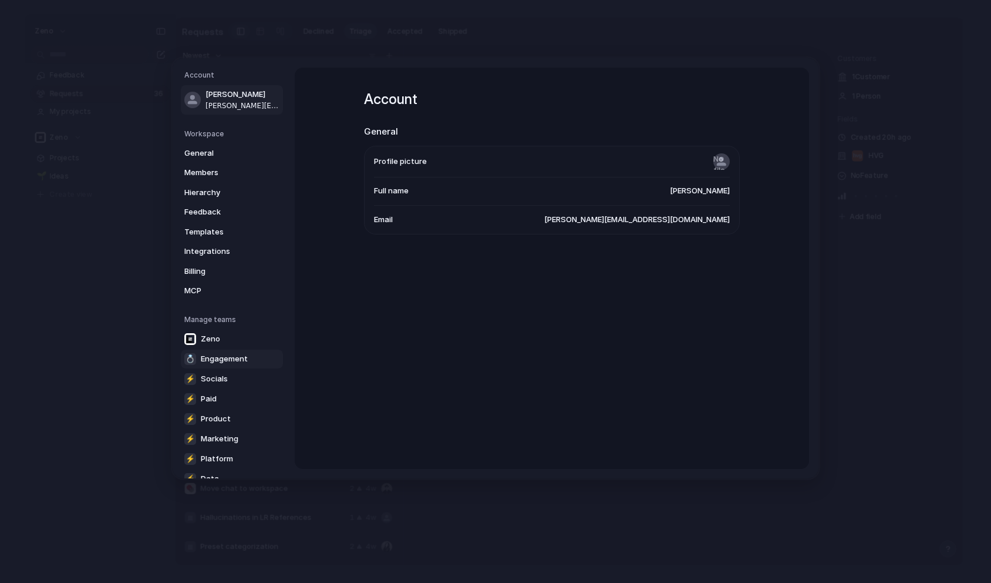
click at [220, 365] on link "💍 Engagement" at bounding box center [232, 358] width 102 height 19
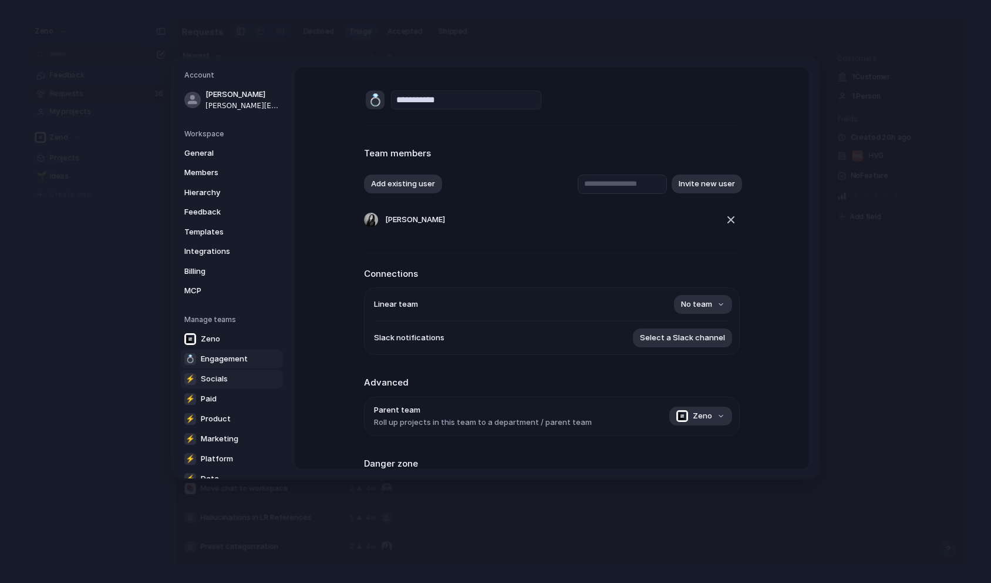
click at [219, 380] on span "Socials" at bounding box center [214, 379] width 27 height 12
type input "*******"
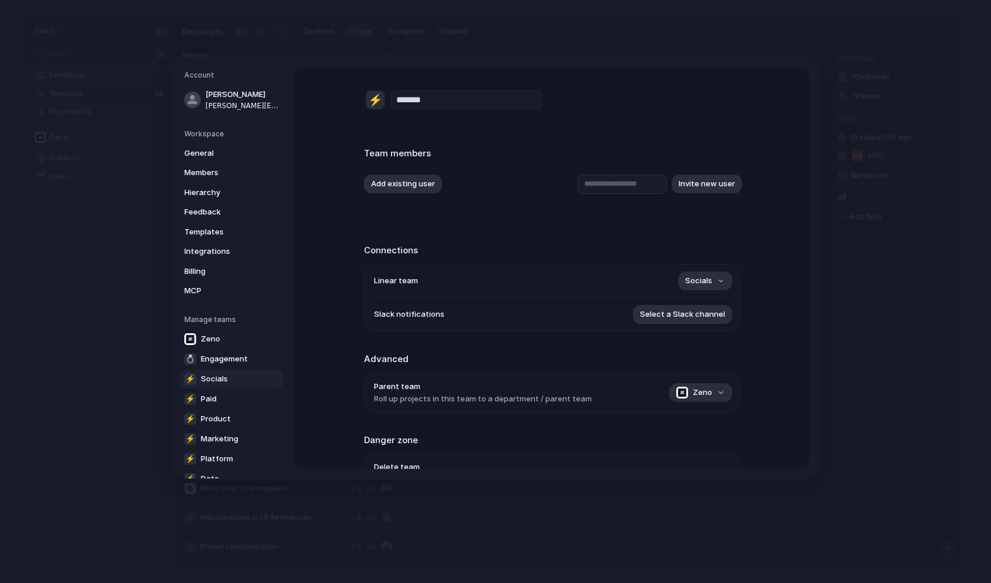
scroll to position [77, 0]
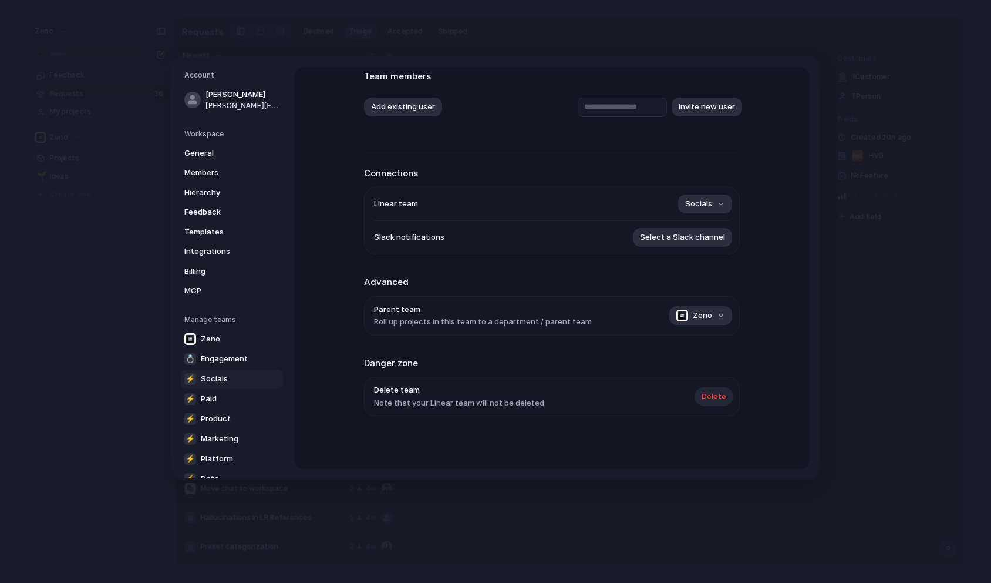
click at [713, 396] on span "Delete" at bounding box center [714, 397] width 25 height 12
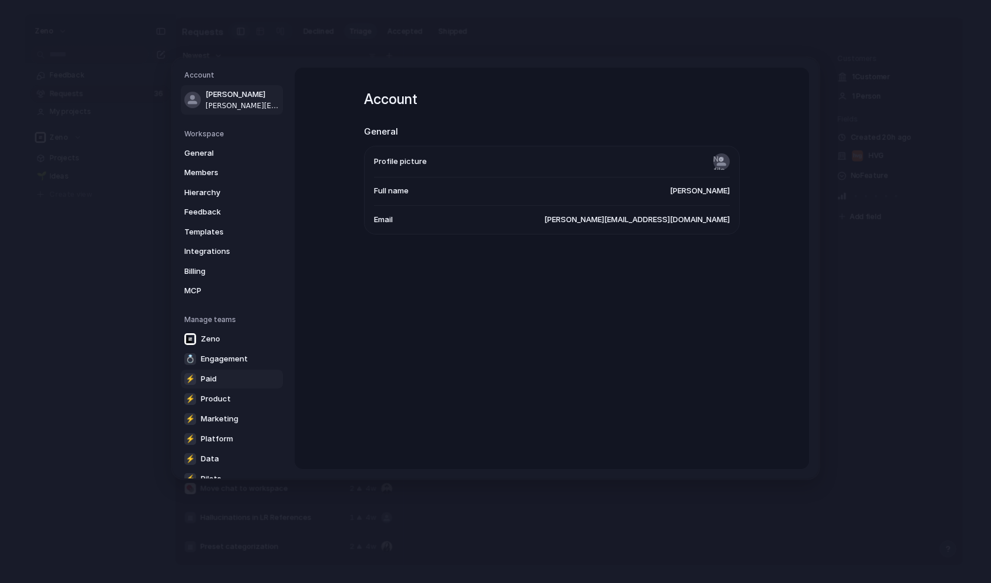
click at [216, 378] on span "Paid" at bounding box center [209, 379] width 16 height 12
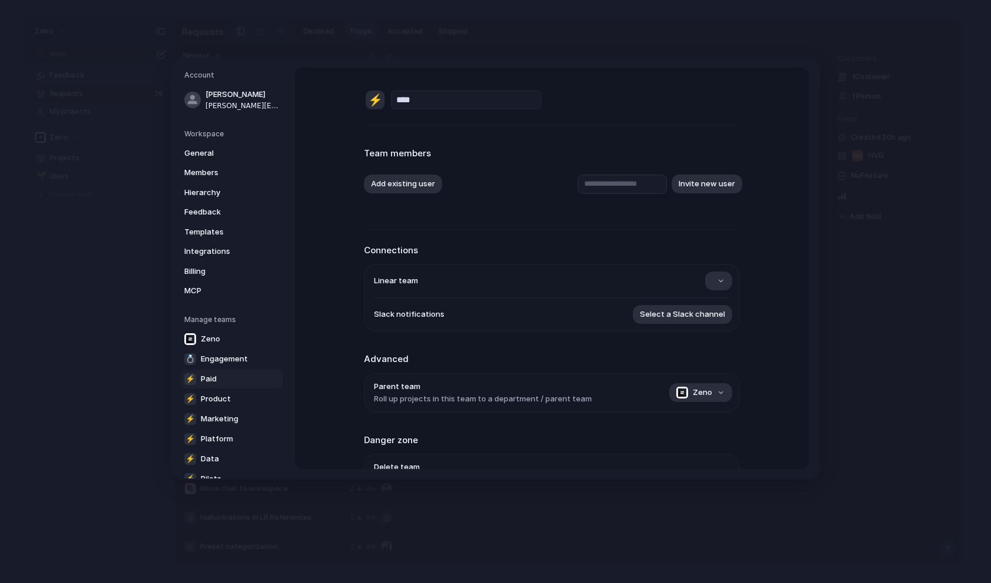
scroll to position [77, 0]
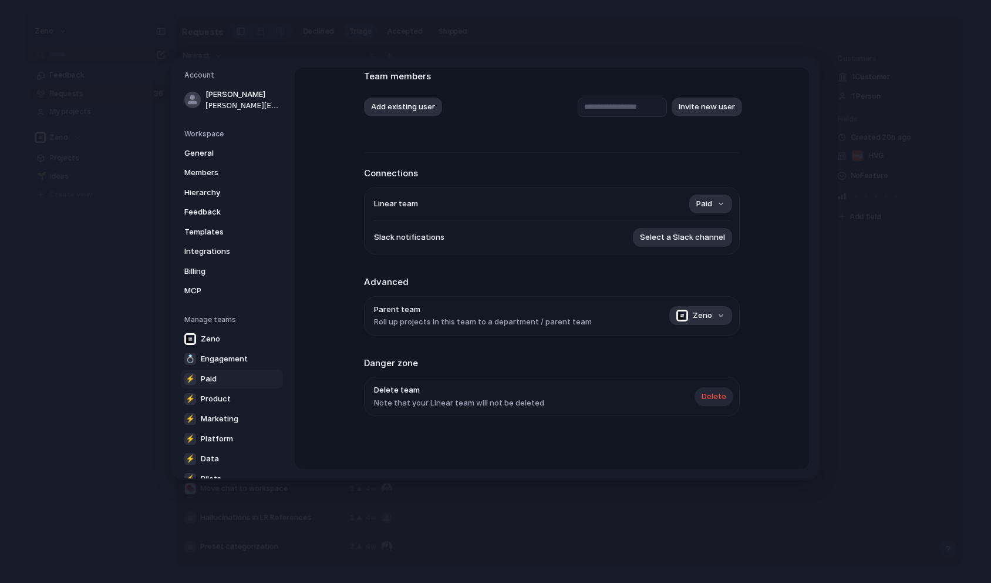
click at [714, 398] on span "Delete" at bounding box center [714, 397] width 25 height 12
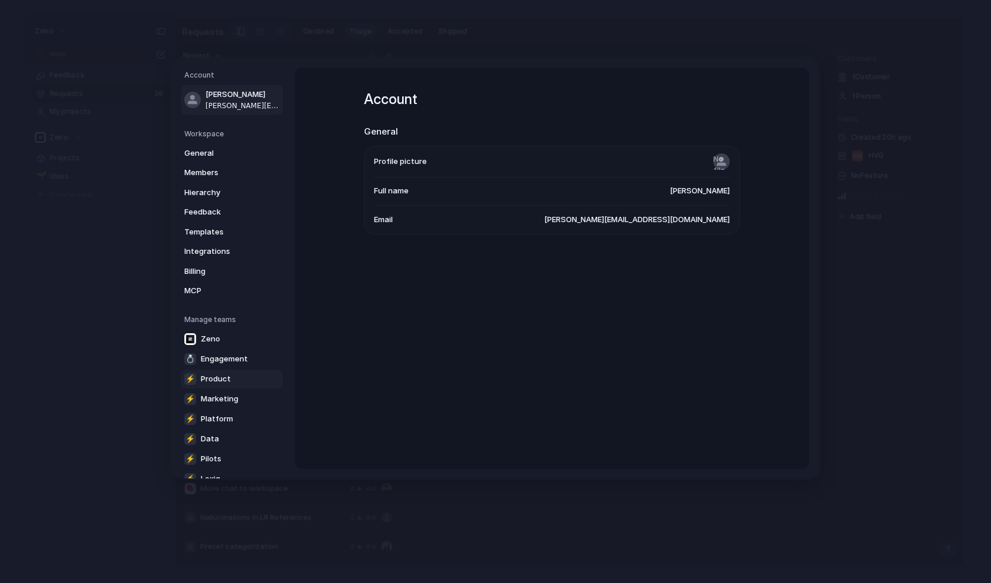
click at [220, 369] on link "⚡ Product" at bounding box center [232, 378] width 102 height 19
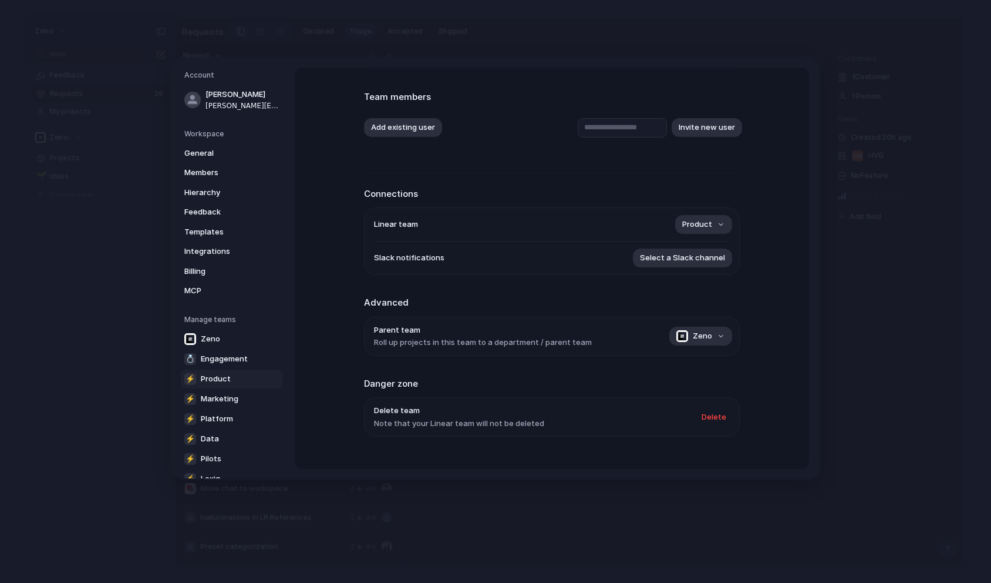
scroll to position [77, 0]
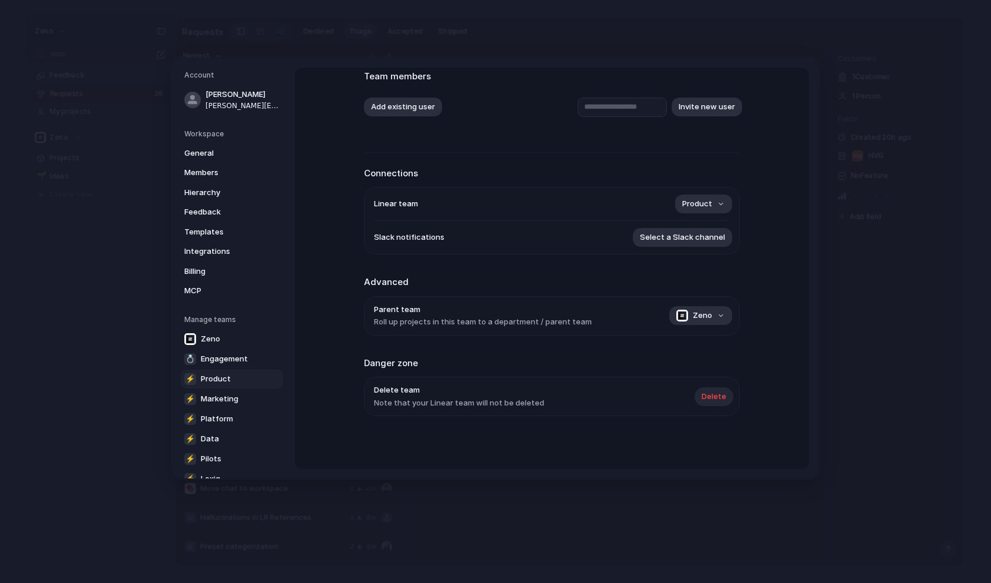
click at [714, 399] on span "Delete" at bounding box center [714, 397] width 25 height 12
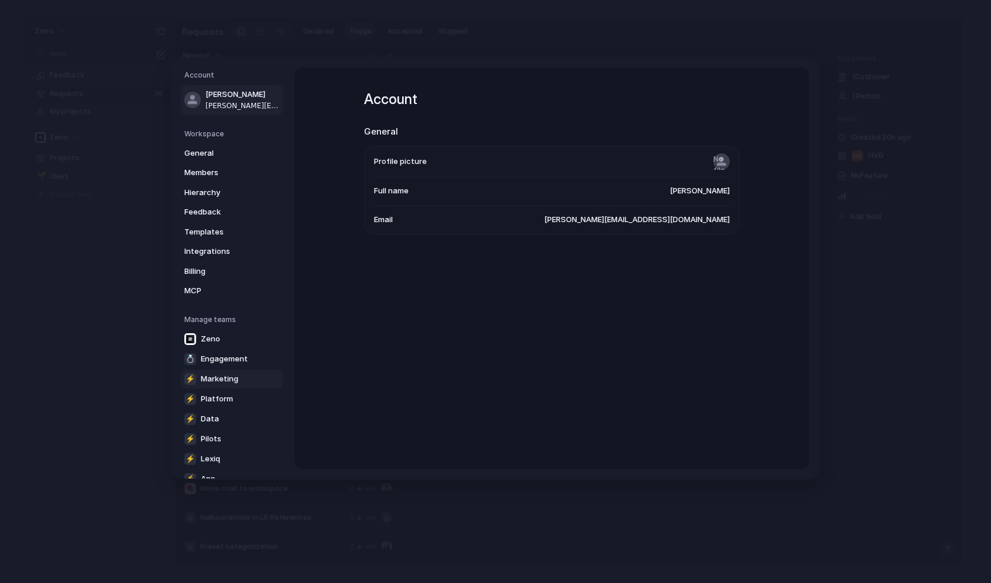
click at [219, 380] on span "Marketing" at bounding box center [220, 379] width 38 height 12
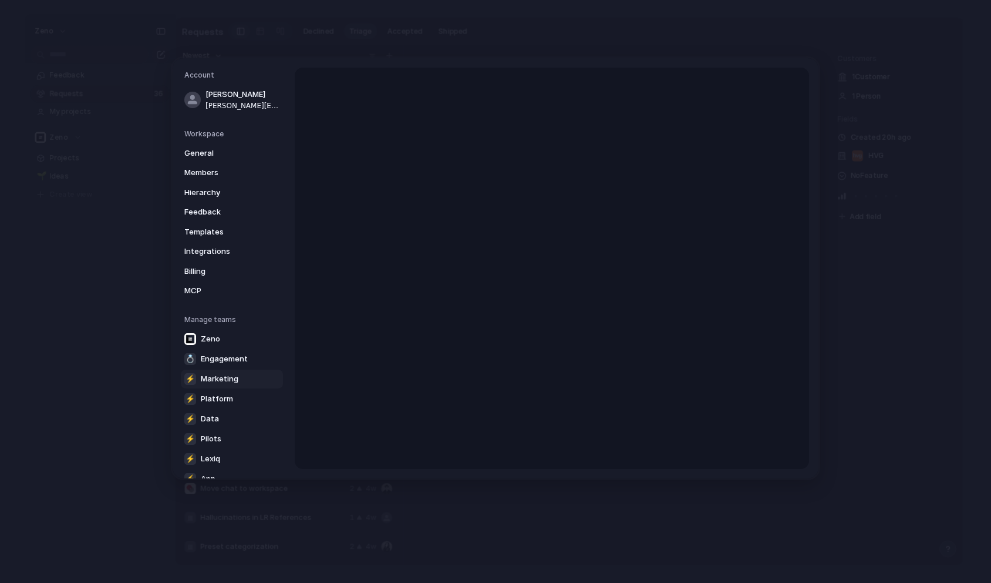
scroll to position [77, 0]
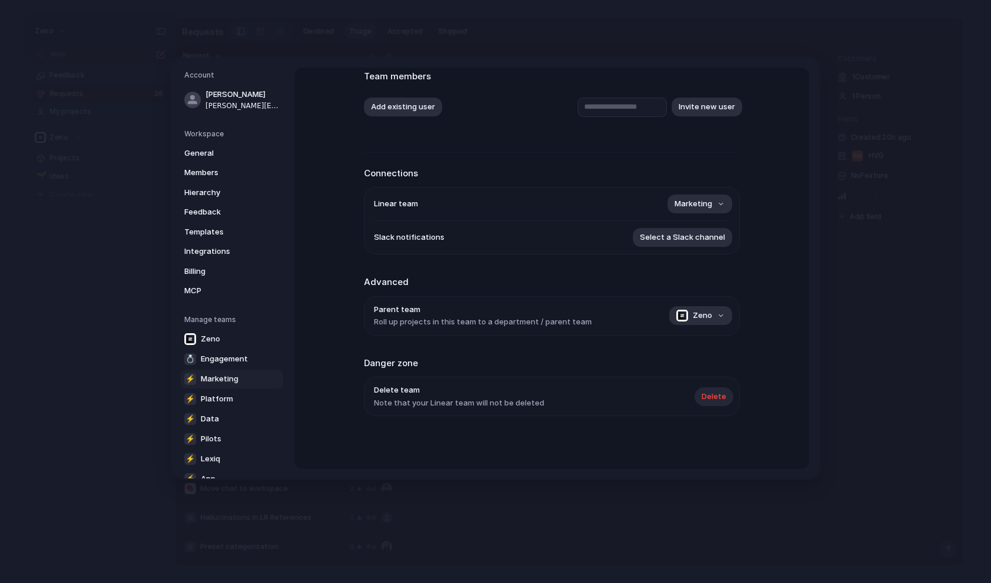
click at [707, 391] on span "Delete" at bounding box center [714, 397] width 25 height 12
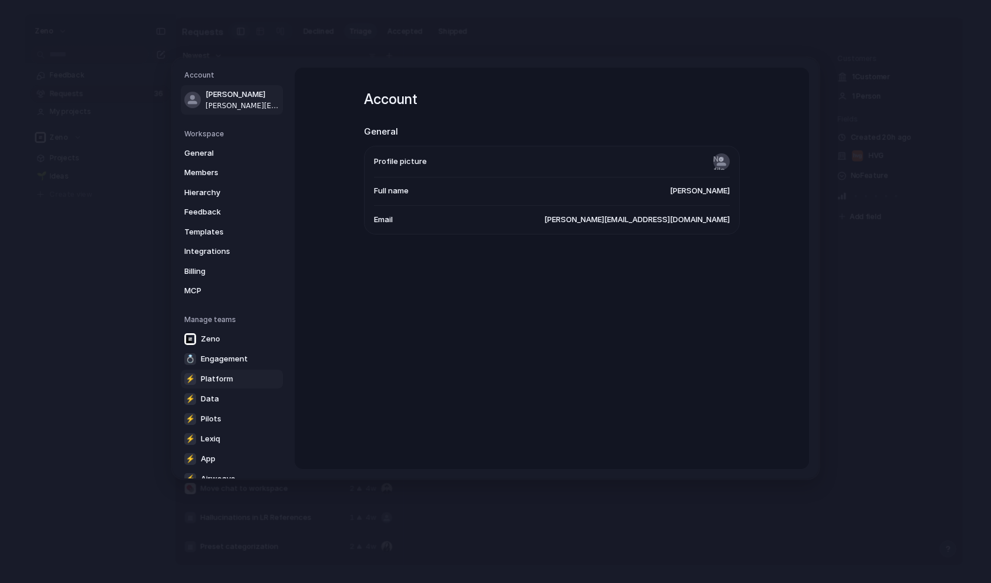
click at [219, 385] on link "⚡ Platform" at bounding box center [232, 378] width 102 height 19
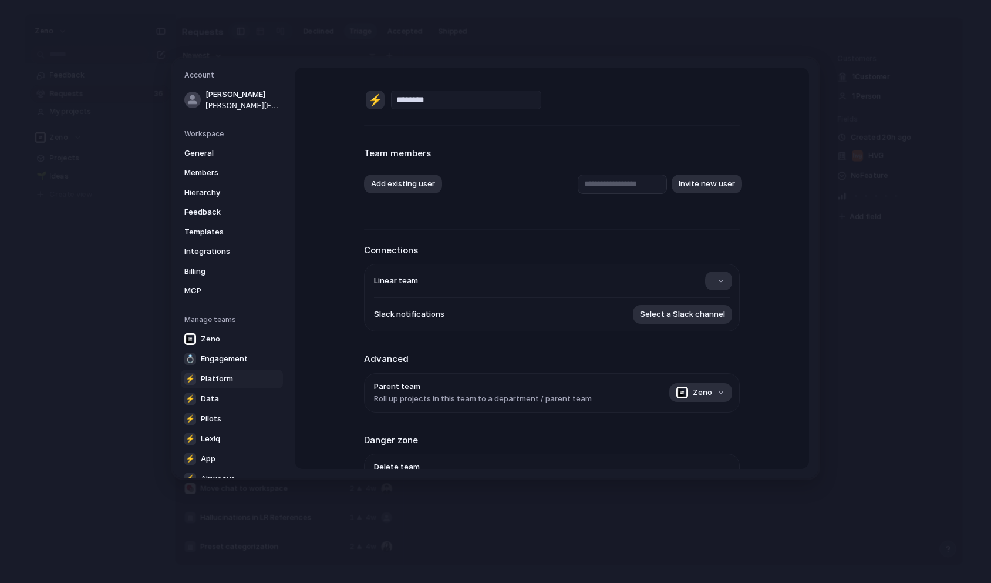
scroll to position [77, 0]
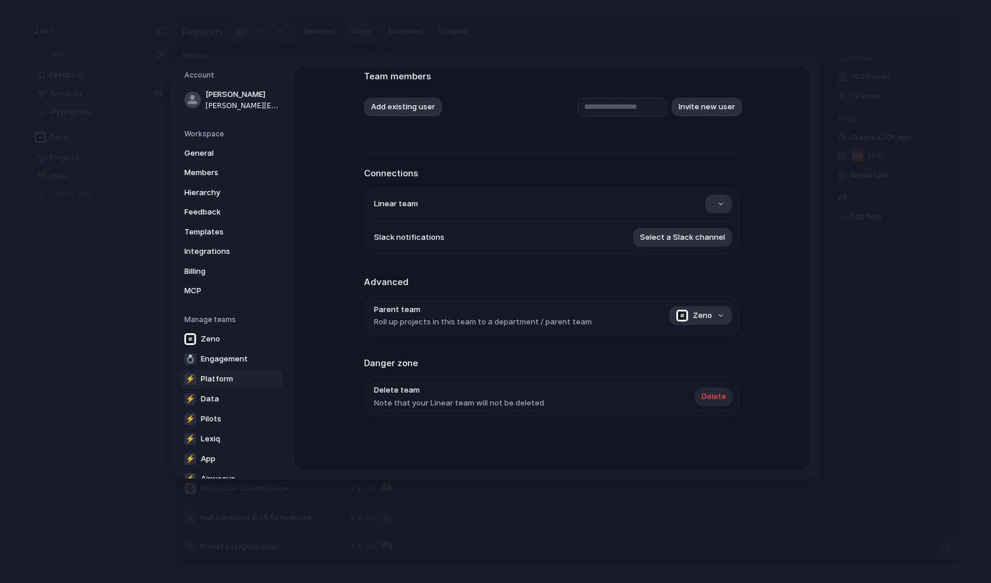
click at [700, 396] on button "Delete" at bounding box center [714, 395] width 39 height 19
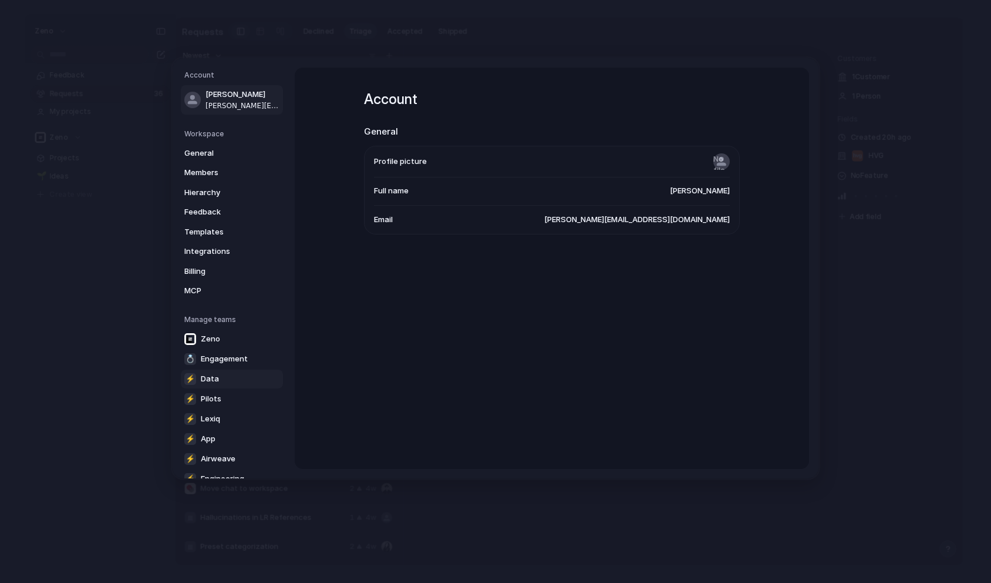
scroll to position [42, 0]
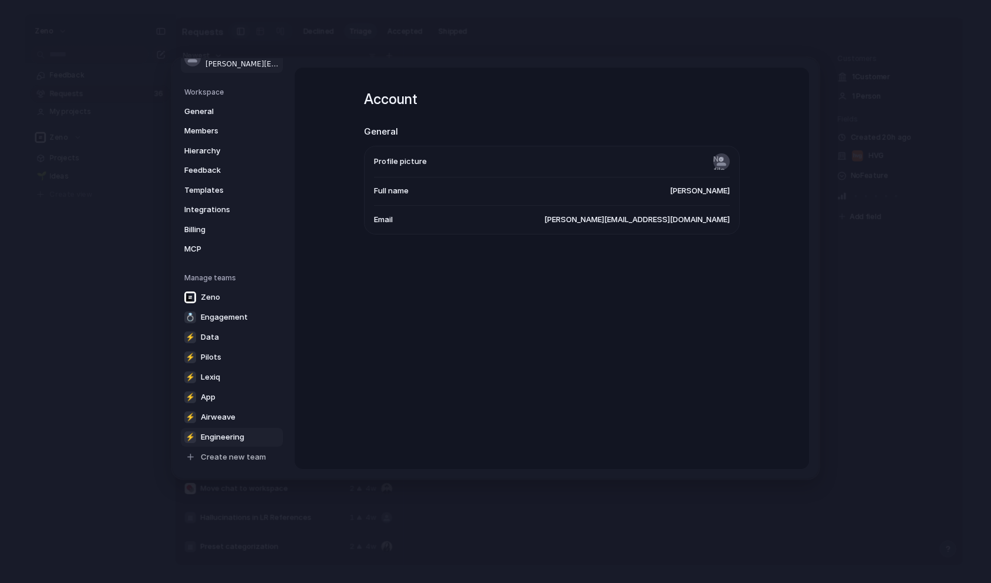
click at [231, 437] on span "Engineering" at bounding box center [222, 437] width 43 height 12
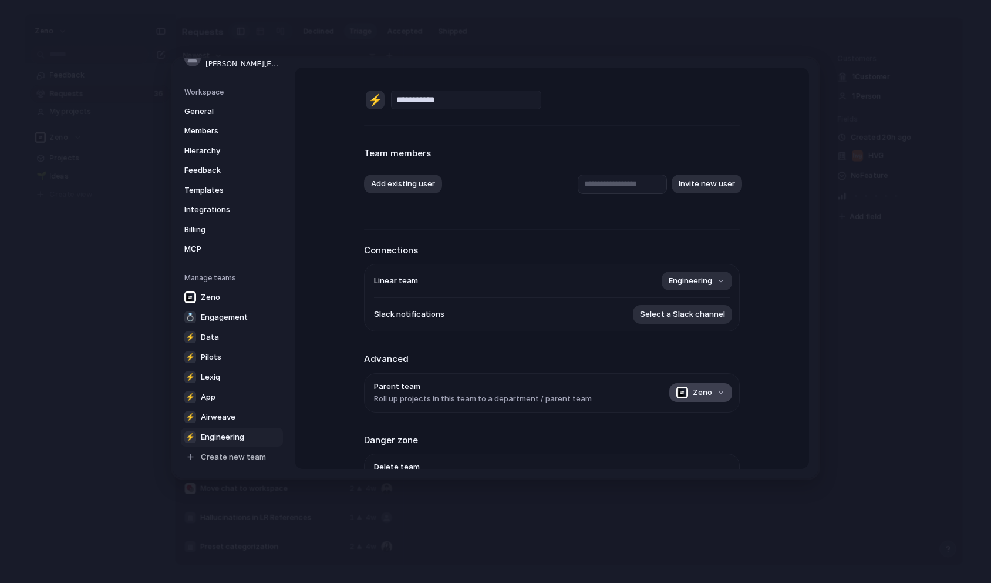
scroll to position [77, 0]
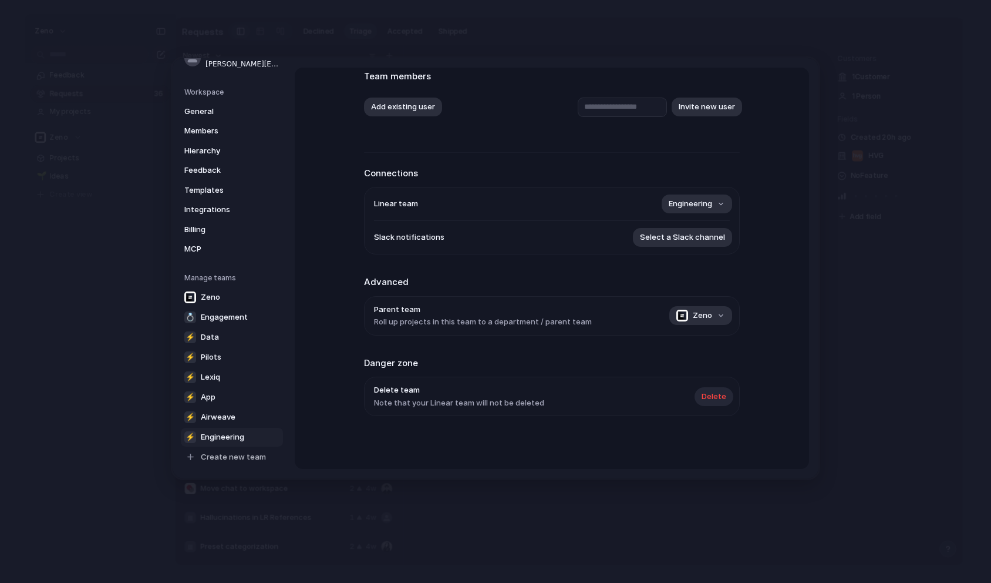
click at [719, 392] on span "Delete" at bounding box center [714, 397] width 25 height 12
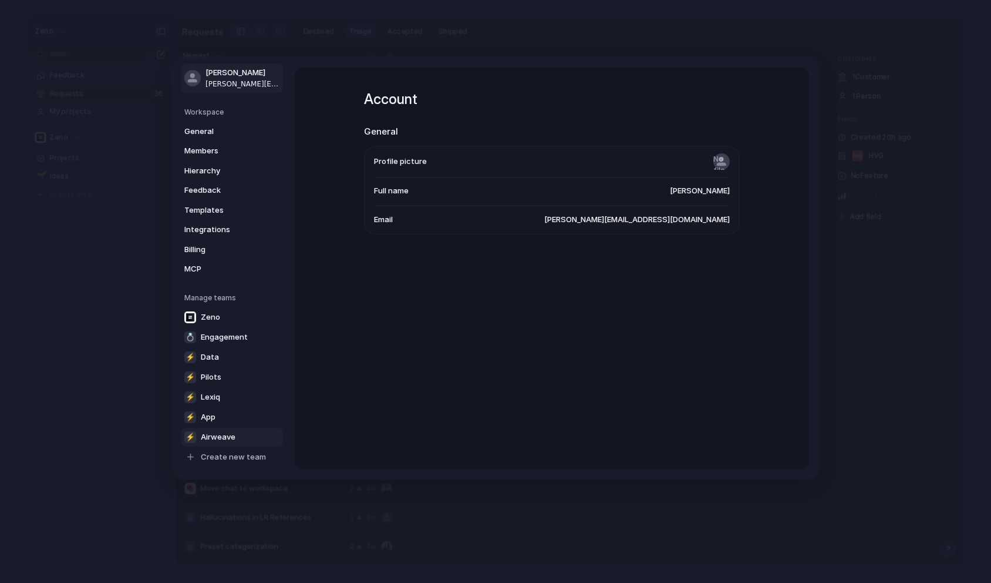
click at [251, 433] on link "⚡ Airweave" at bounding box center [232, 436] width 102 height 19
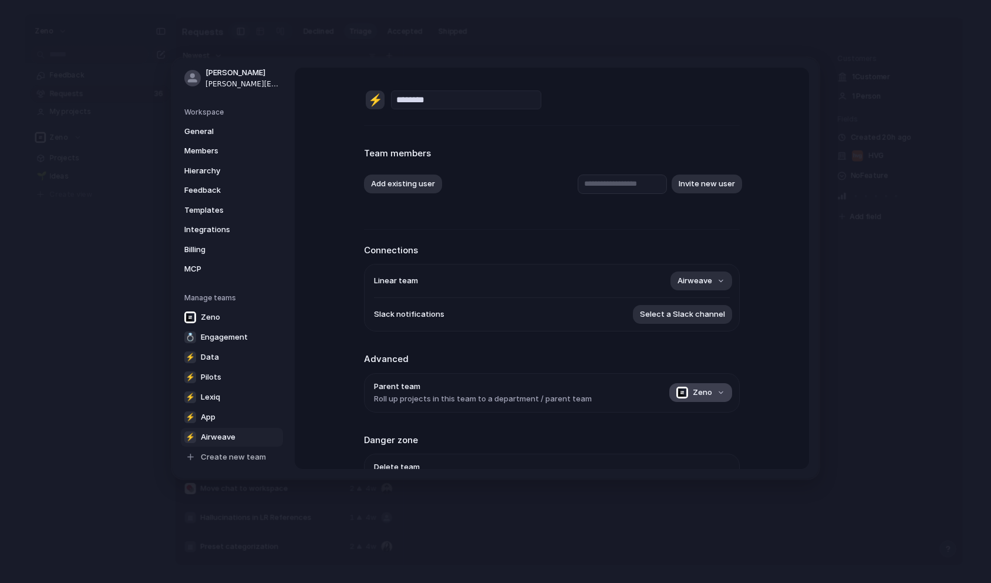
scroll to position [77, 0]
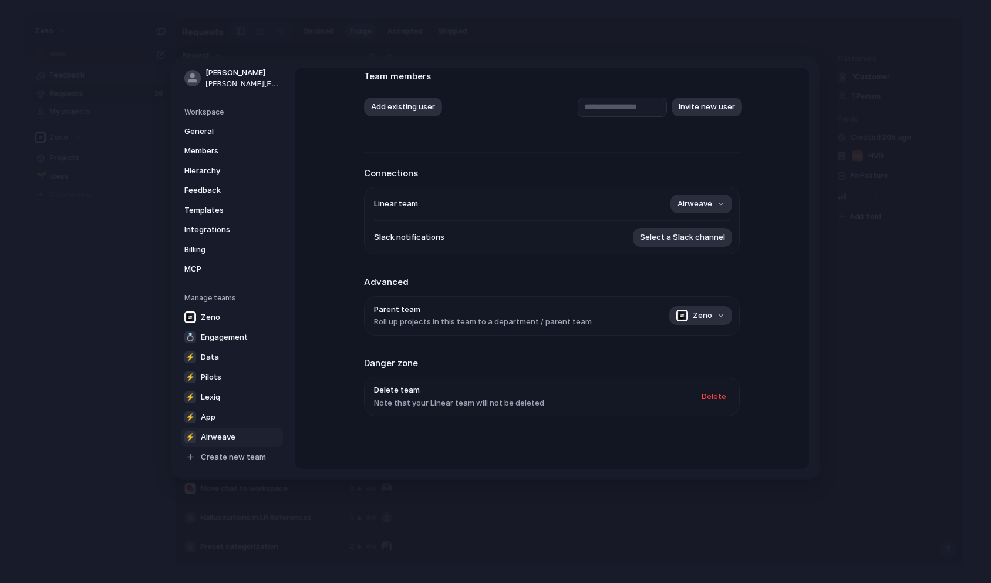
click at [726, 386] on div "Delete" at bounding box center [712, 395] width 35 height 19
click at [709, 396] on span "Delete" at bounding box center [714, 397] width 25 height 12
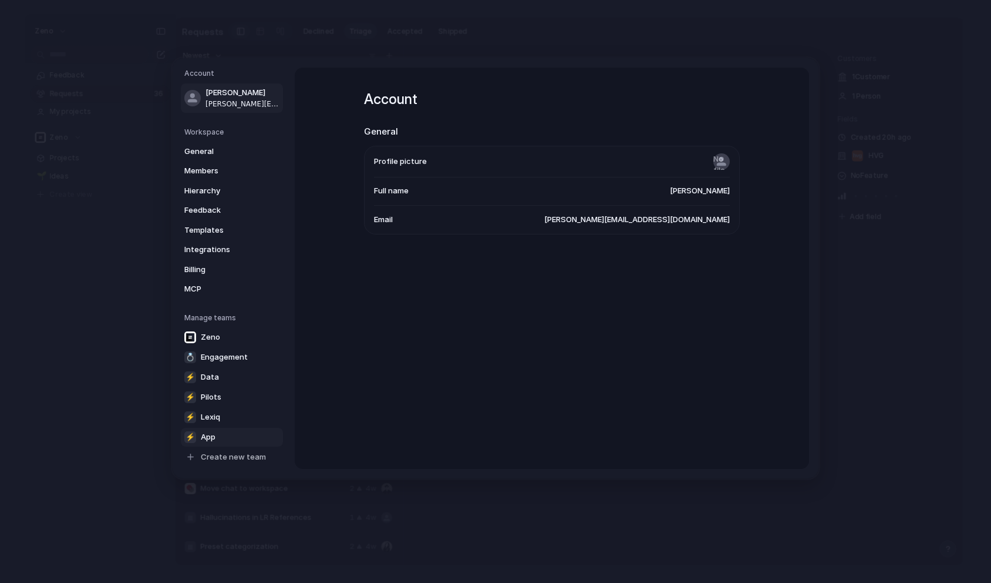
click at [206, 441] on span "App" at bounding box center [208, 437] width 15 height 12
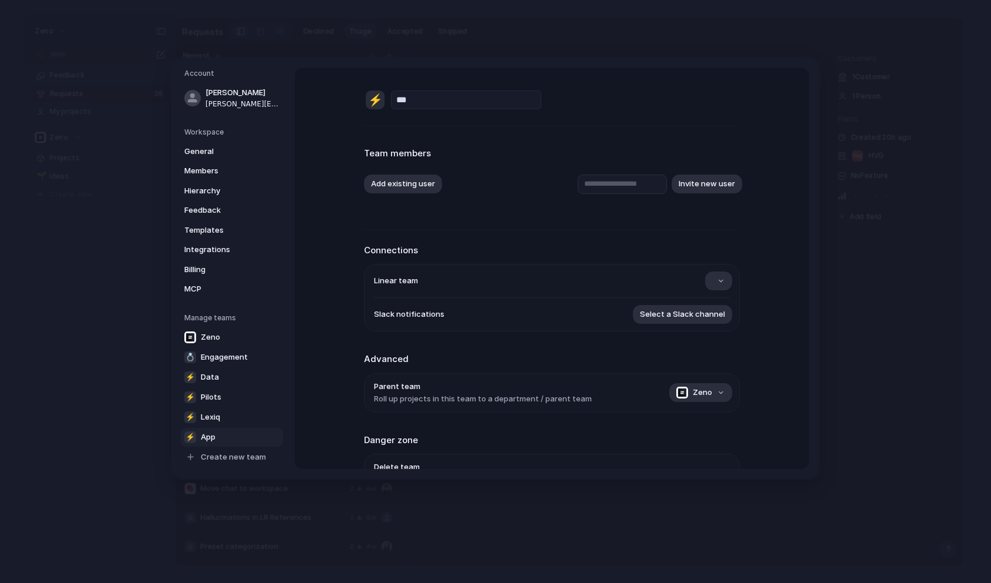
scroll to position [77, 0]
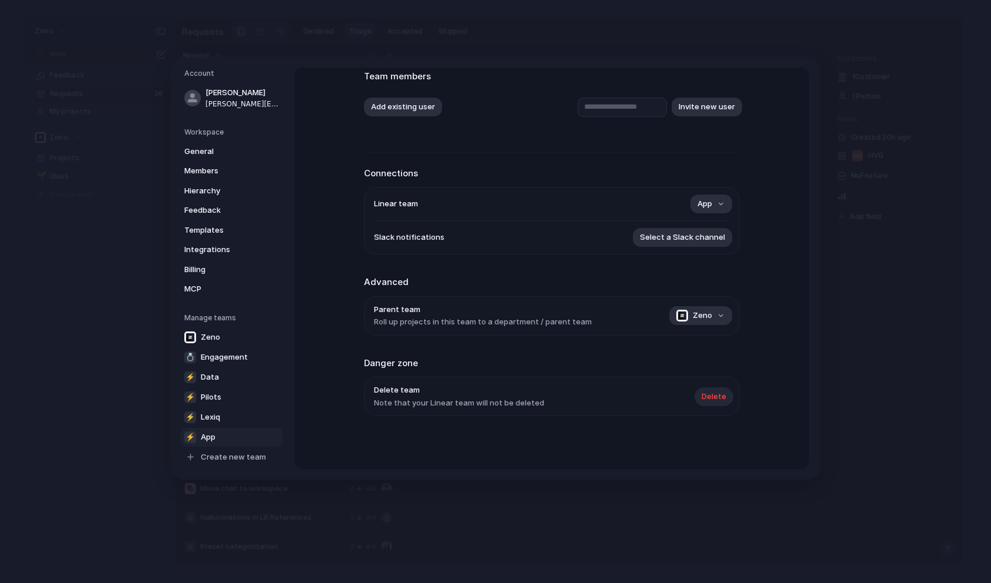
click at [727, 395] on button "Delete" at bounding box center [714, 395] width 39 height 19
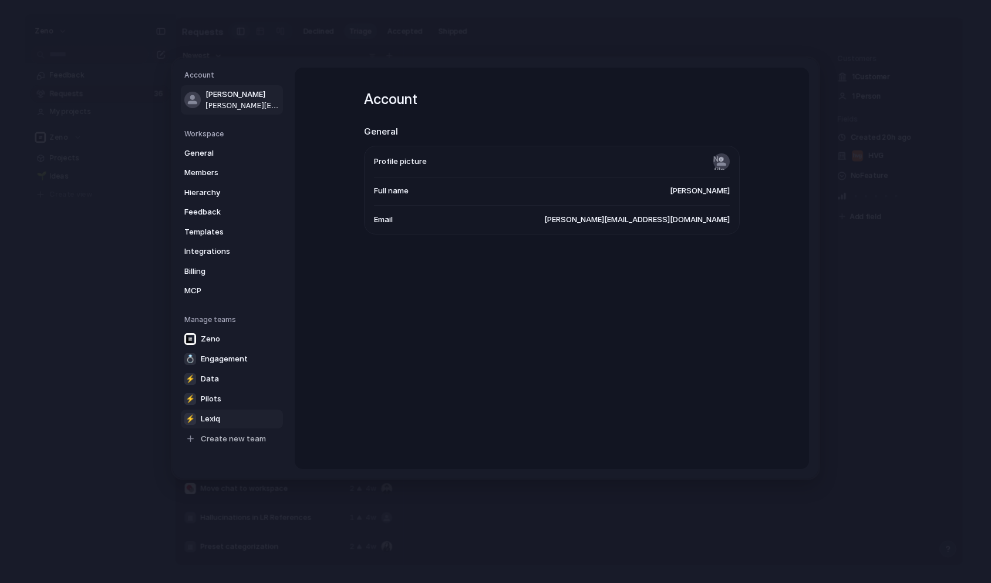
click at [226, 422] on link "⚡ Lexiq" at bounding box center [232, 418] width 102 height 19
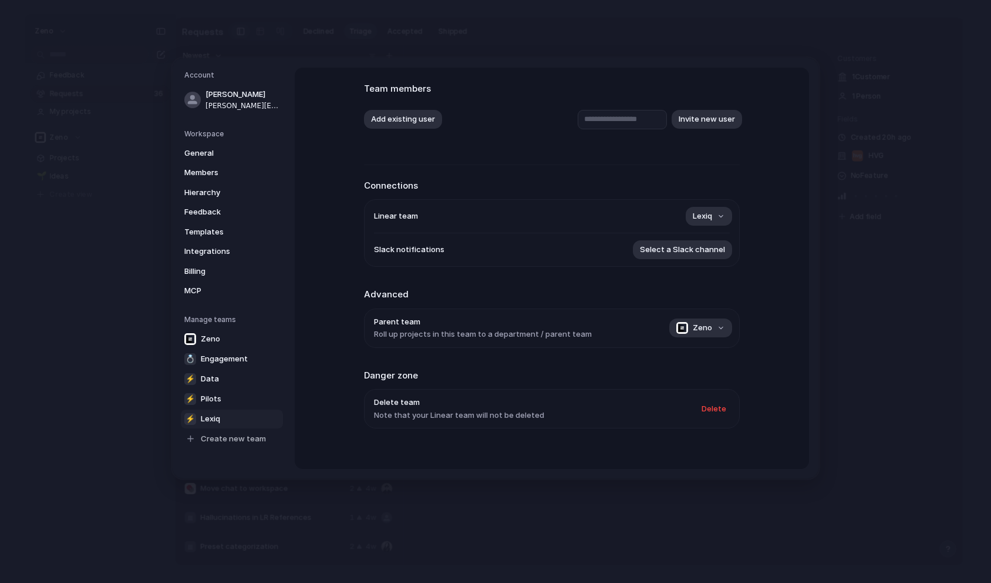
scroll to position [77, 0]
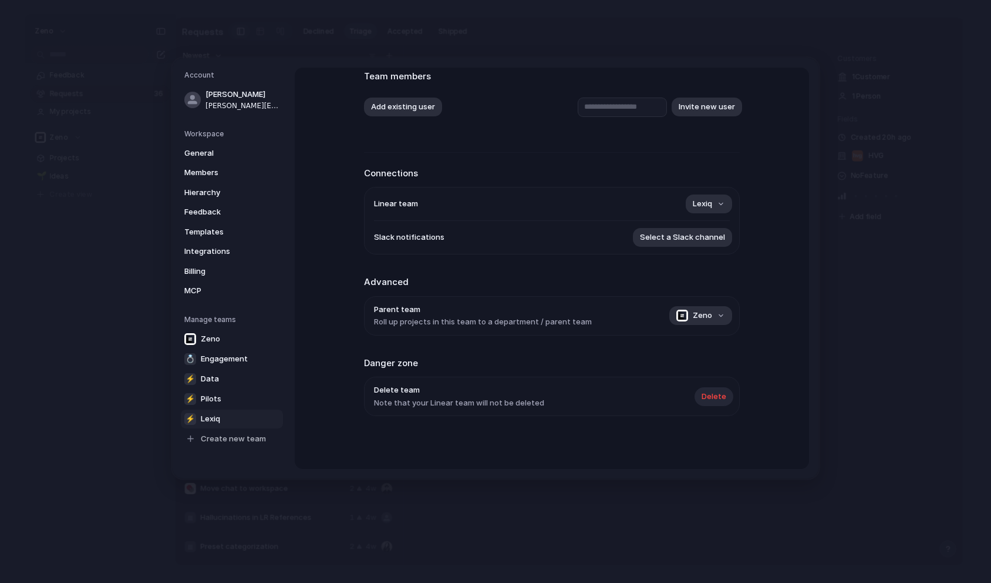
click at [709, 398] on span "Delete" at bounding box center [714, 397] width 25 height 12
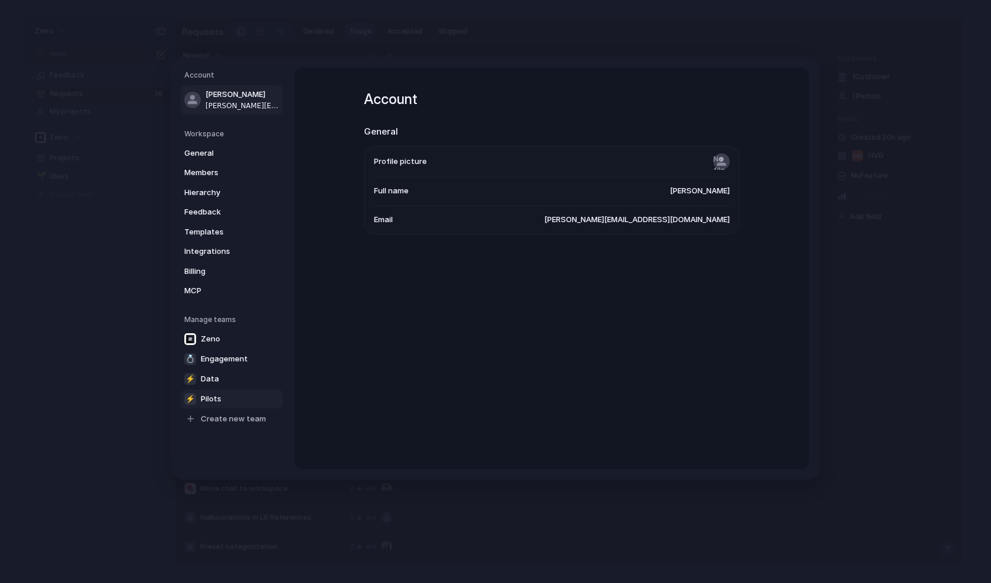
click at [224, 392] on link "⚡ Pilots" at bounding box center [232, 398] width 102 height 19
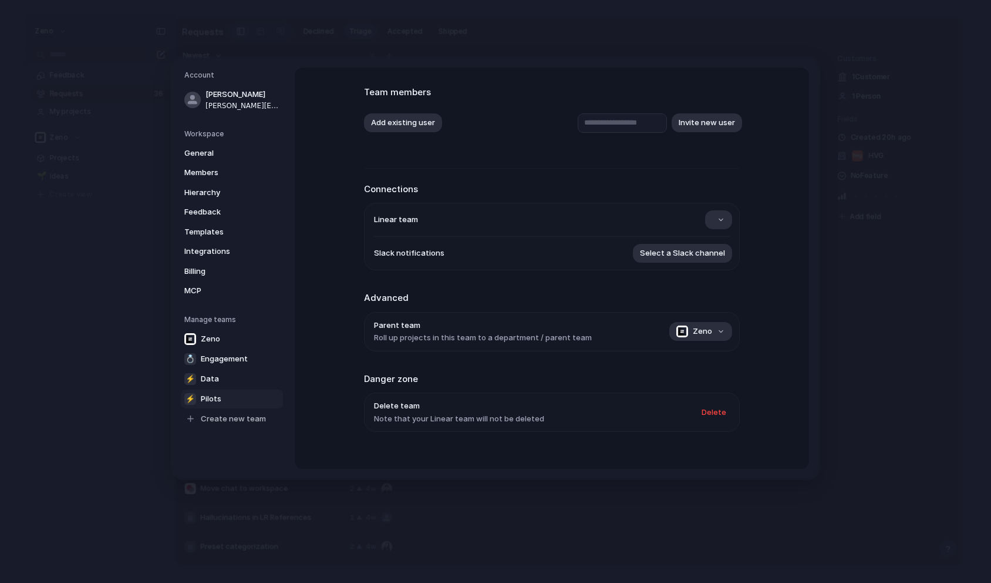
scroll to position [77, 0]
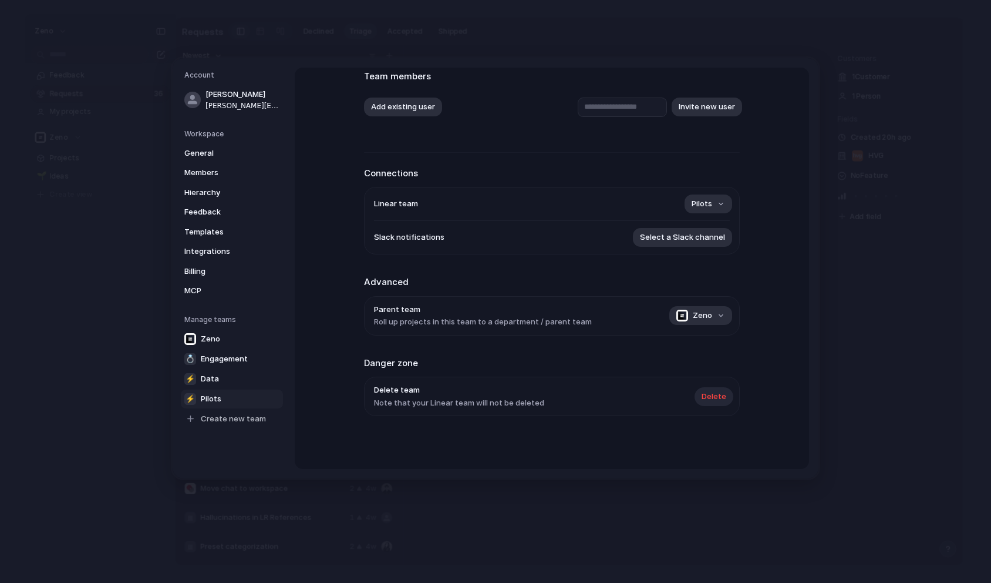
click at [721, 395] on span "Delete" at bounding box center [714, 397] width 25 height 12
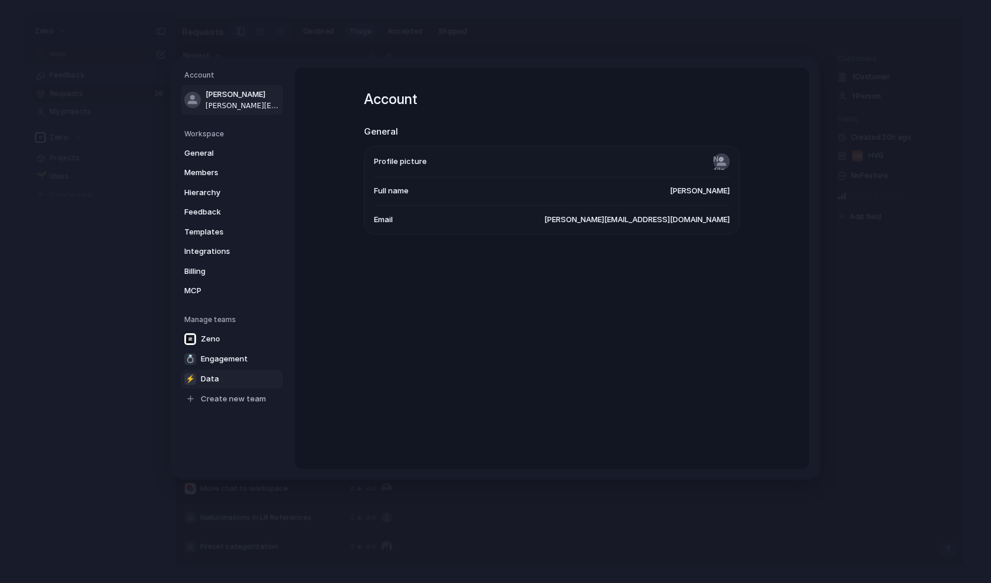
click at [225, 384] on link "⚡ Data" at bounding box center [232, 378] width 102 height 19
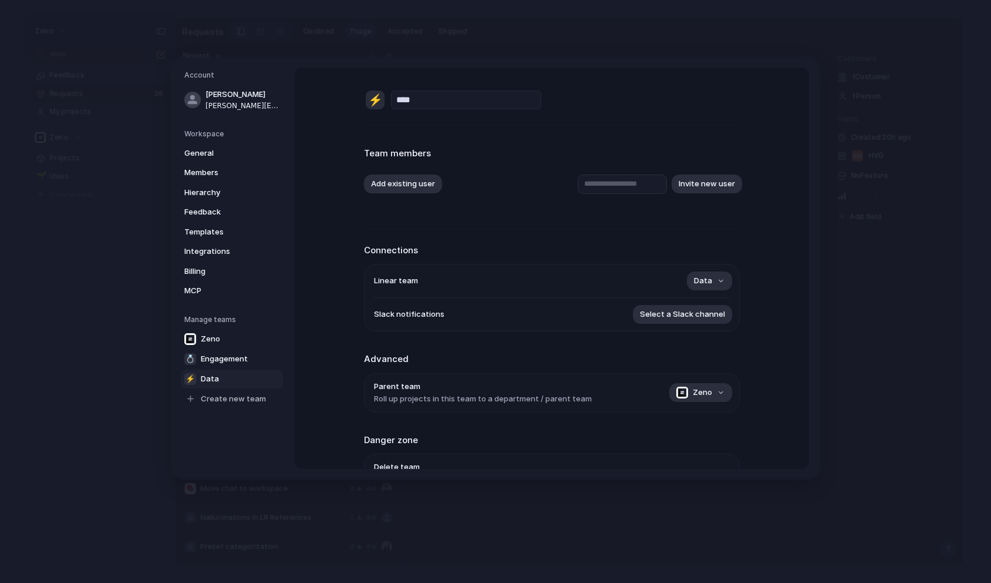
scroll to position [77, 0]
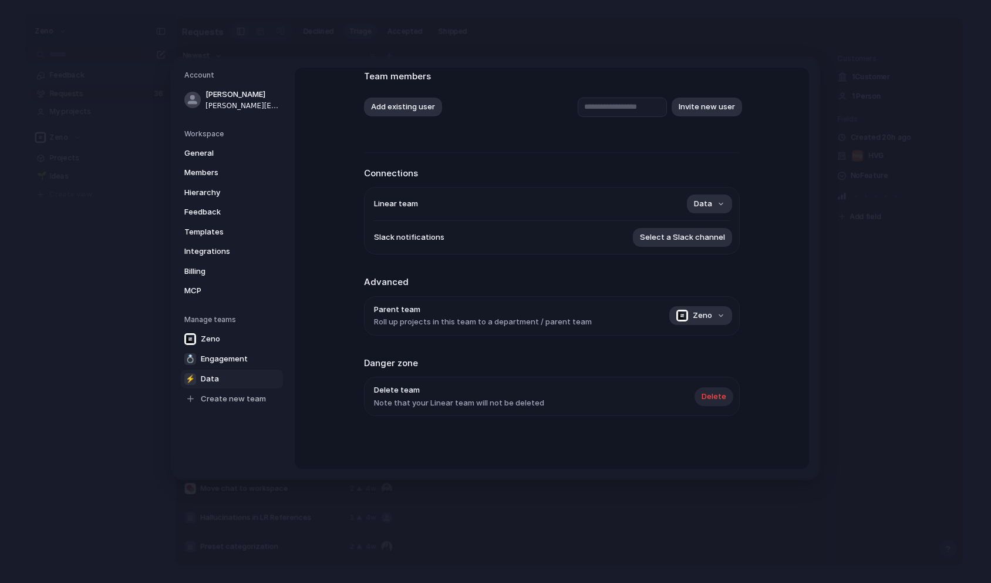
click at [724, 400] on span "Delete" at bounding box center [714, 397] width 25 height 12
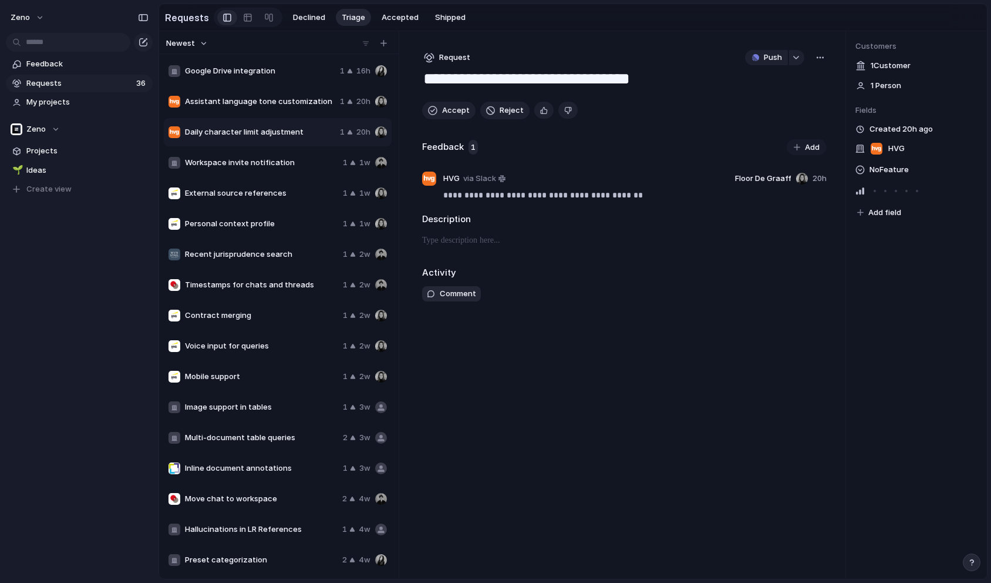
click at [267, 288] on span "Timestamps for chats and threads" at bounding box center [261, 285] width 153 height 12
click at [258, 251] on span "Recent jurisprudence search" at bounding box center [261, 254] width 153 height 12
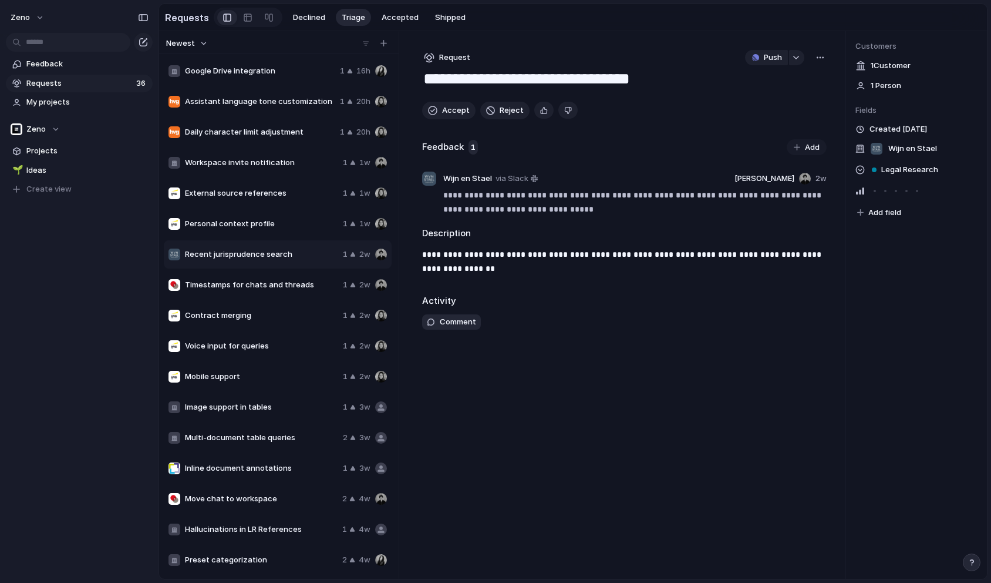
click at [250, 377] on span "Mobile support" at bounding box center [261, 377] width 153 height 12
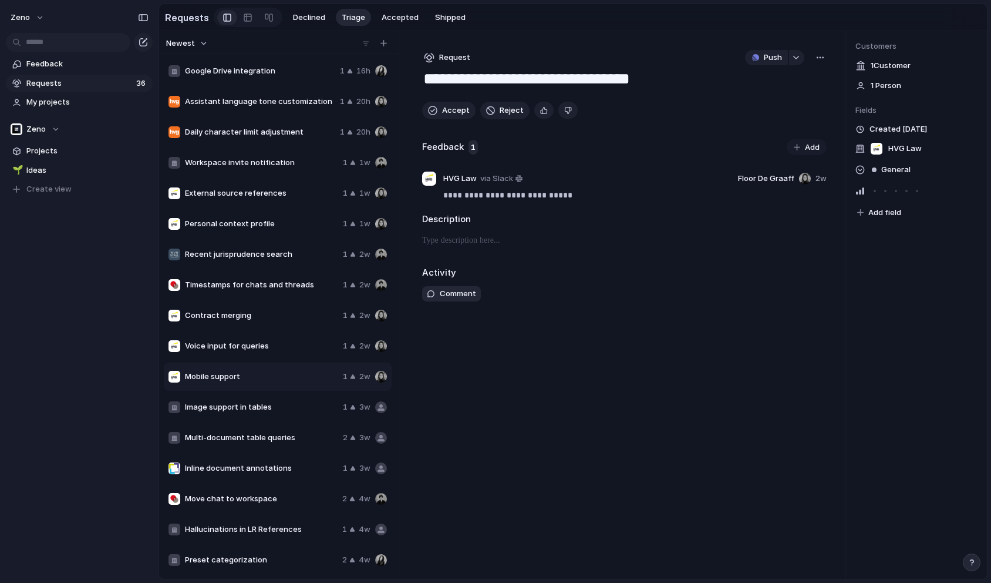
click at [269, 75] on span "Google Drive integration" at bounding box center [260, 71] width 150 height 12
click at [302, 113] on div "Assistant language tone customization 1 20h" at bounding box center [278, 102] width 228 height 28
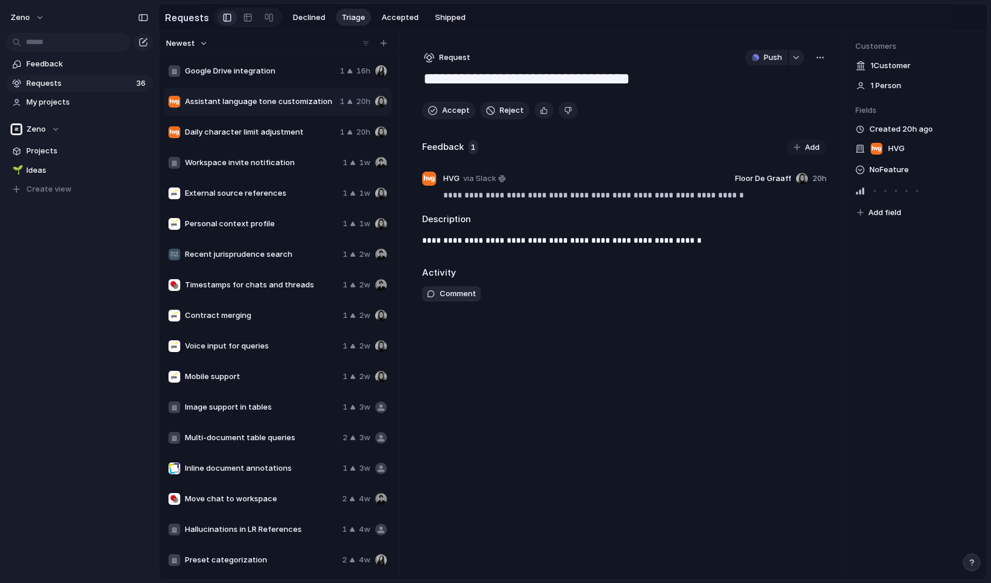
click at [267, 80] on div "Google Drive integration 1 16h" at bounding box center [278, 71] width 228 height 28
